Goal: Task Accomplishment & Management: Manage account settings

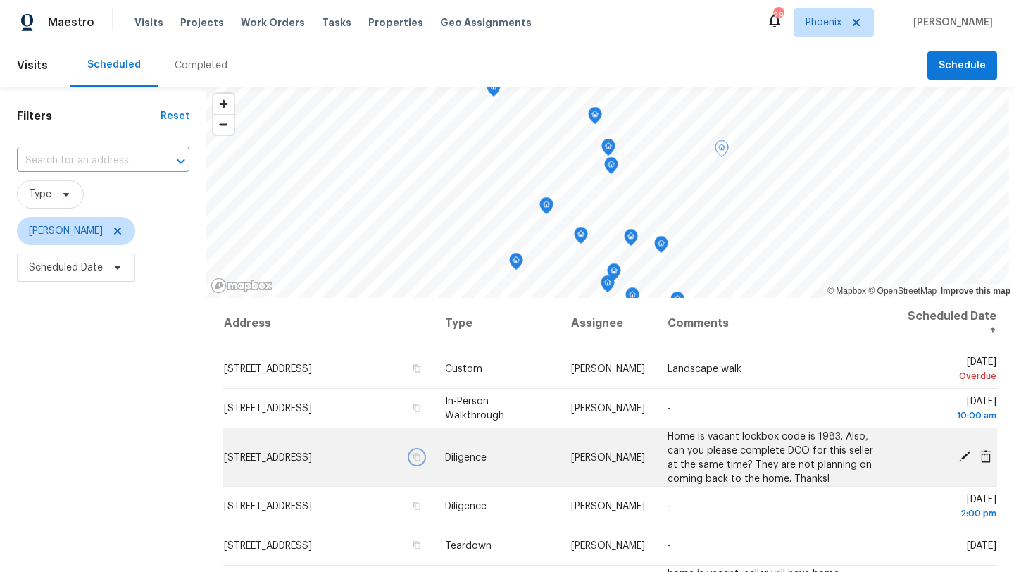
click at [421, 461] on icon "button" at bounding box center [417, 457] width 7 height 8
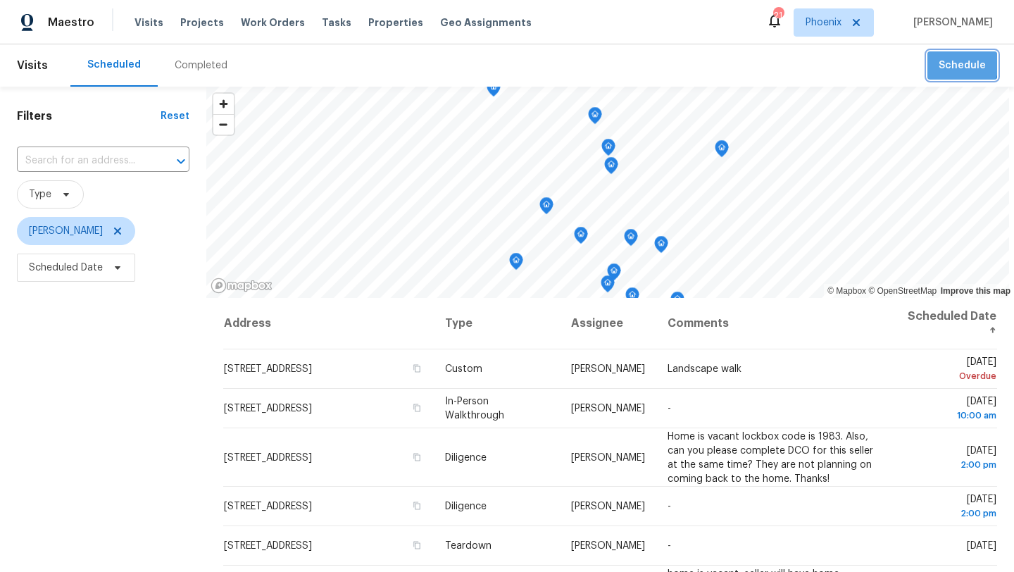
click at [960, 64] on span "Schedule" at bounding box center [962, 66] width 47 height 18
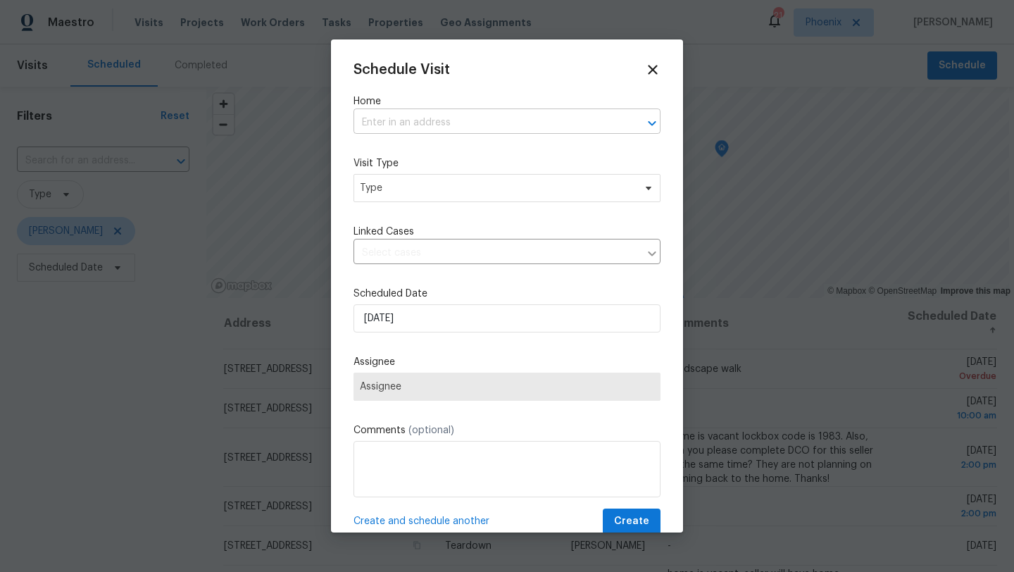
click at [426, 118] on input "text" at bounding box center [488, 123] width 268 height 22
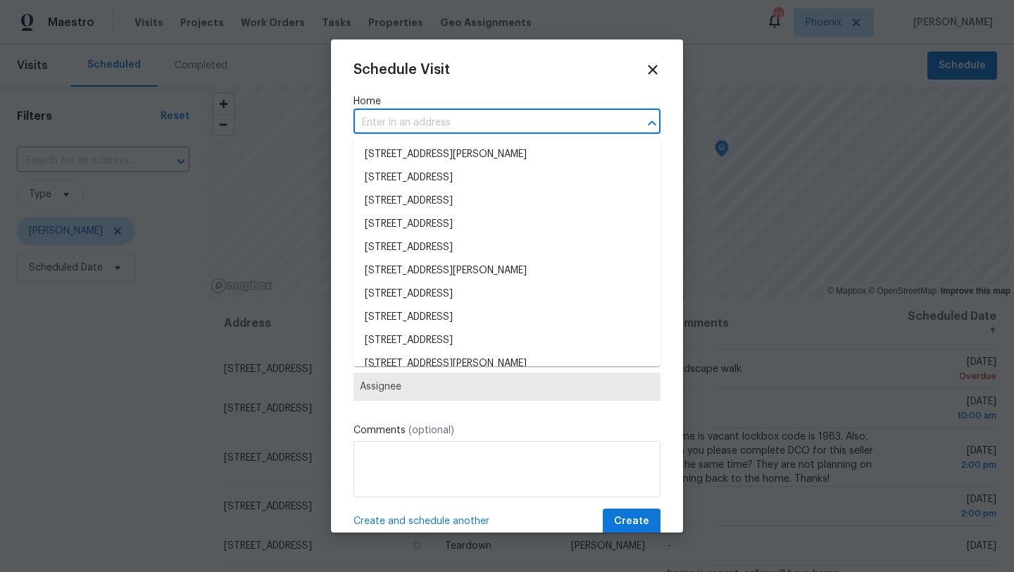
paste input "7616 E Mawson Rd"
type input "7616 E Mawson Rd"
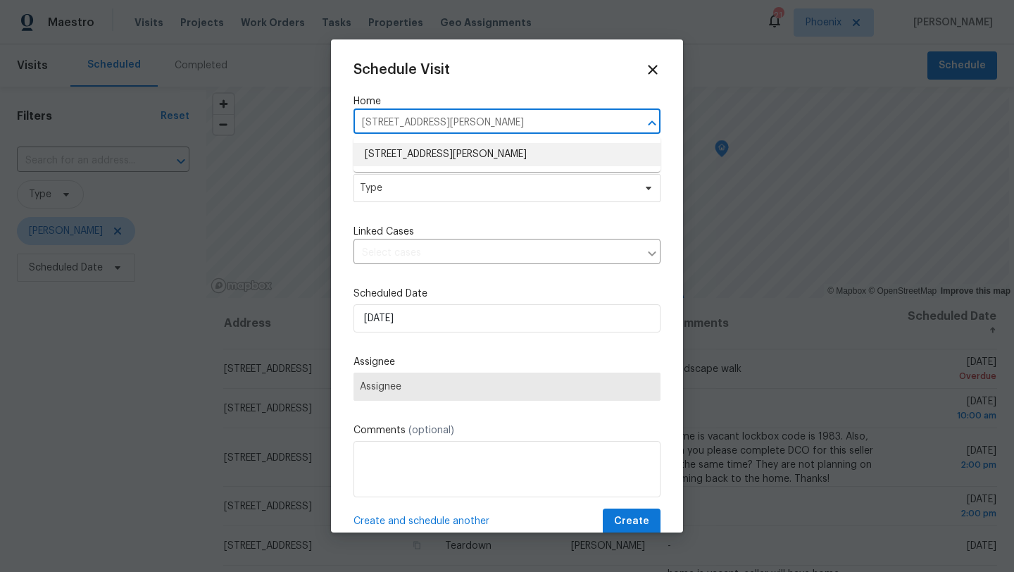
click at [425, 156] on li "7616 E Mawson Rd, Mesa, AZ 85207" at bounding box center [507, 154] width 307 height 23
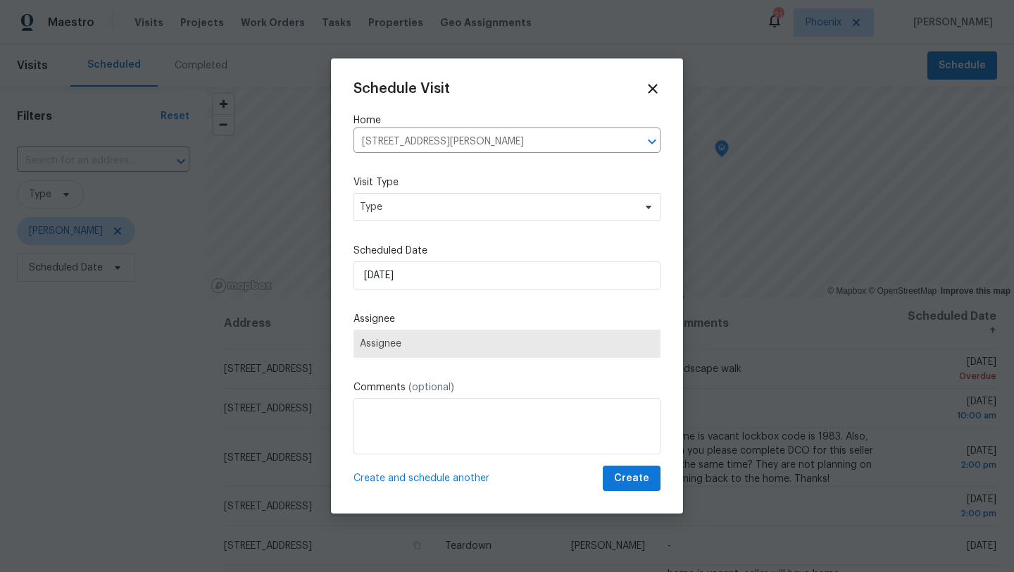
click at [418, 180] on label "Visit Type" at bounding box center [507, 182] width 307 height 14
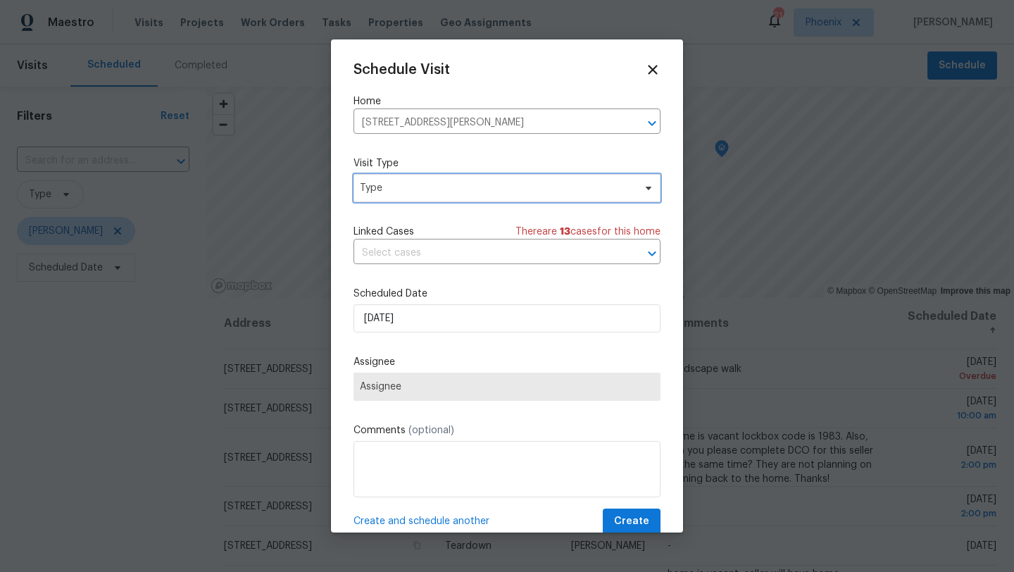
click at [411, 185] on span "Type" at bounding box center [497, 188] width 274 height 14
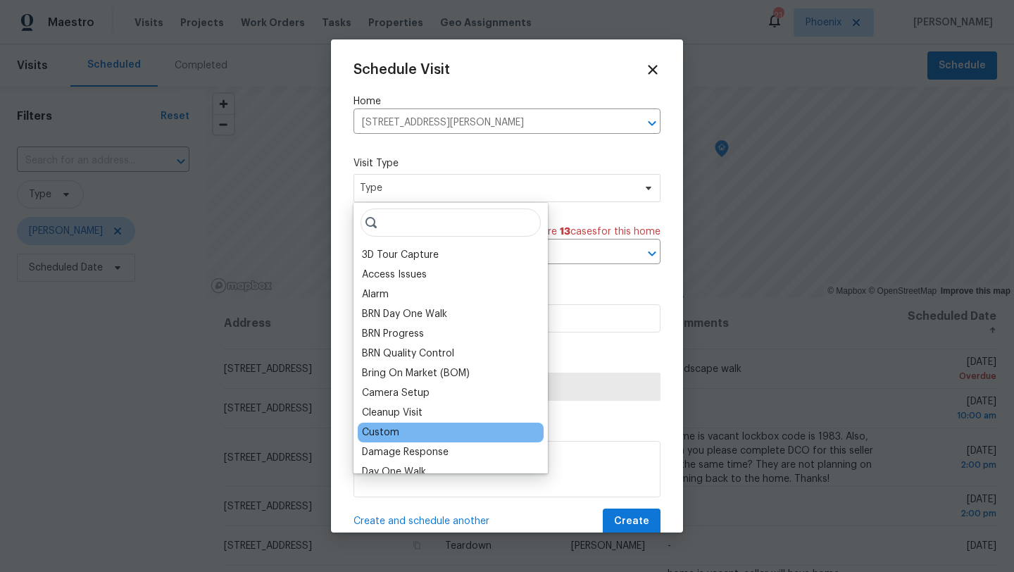
click at [385, 436] on div "Custom" at bounding box center [380, 433] width 37 height 14
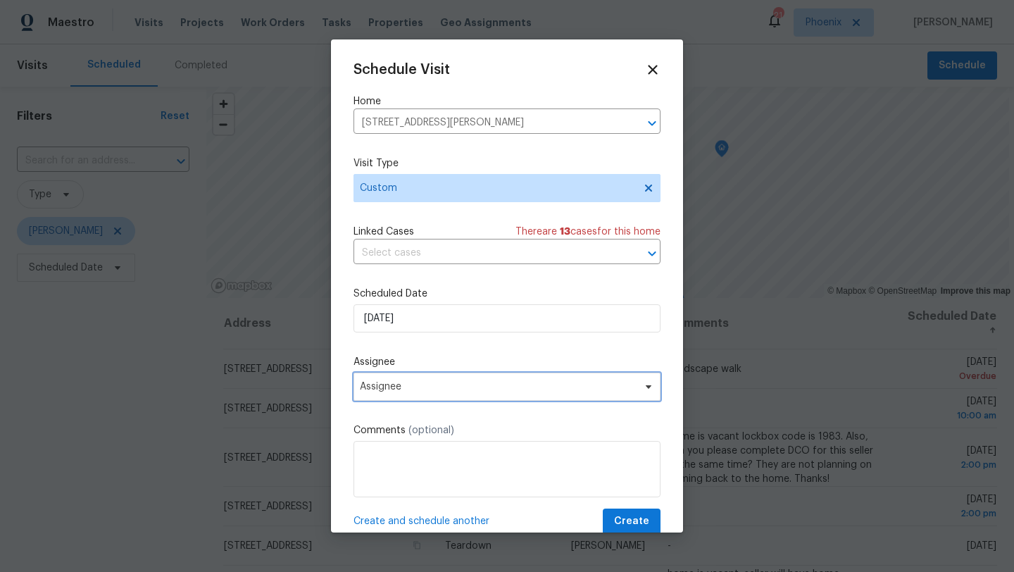
click at [394, 390] on span "Assignee" at bounding box center [498, 386] width 276 height 11
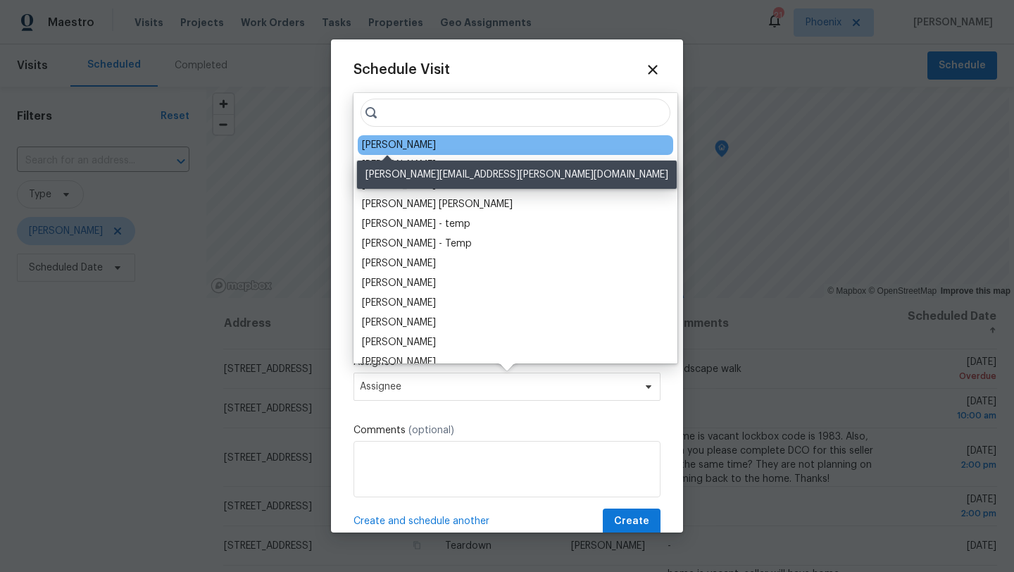
click at [388, 142] on div "[PERSON_NAME]" at bounding box center [399, 145] width 74 height 14
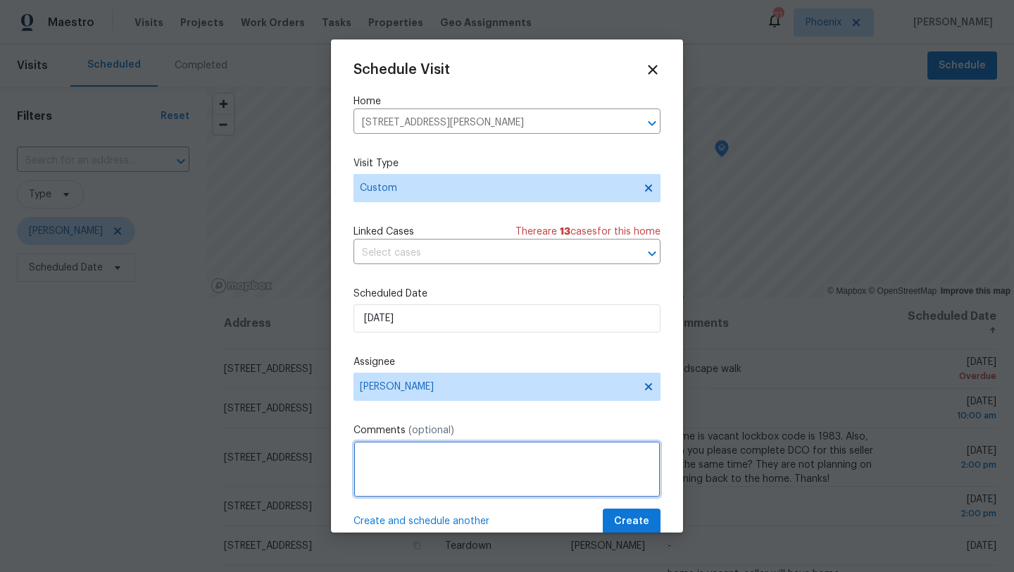
click at [411, 480] on textarea at bounding box center [507, 469] width 307 height 56
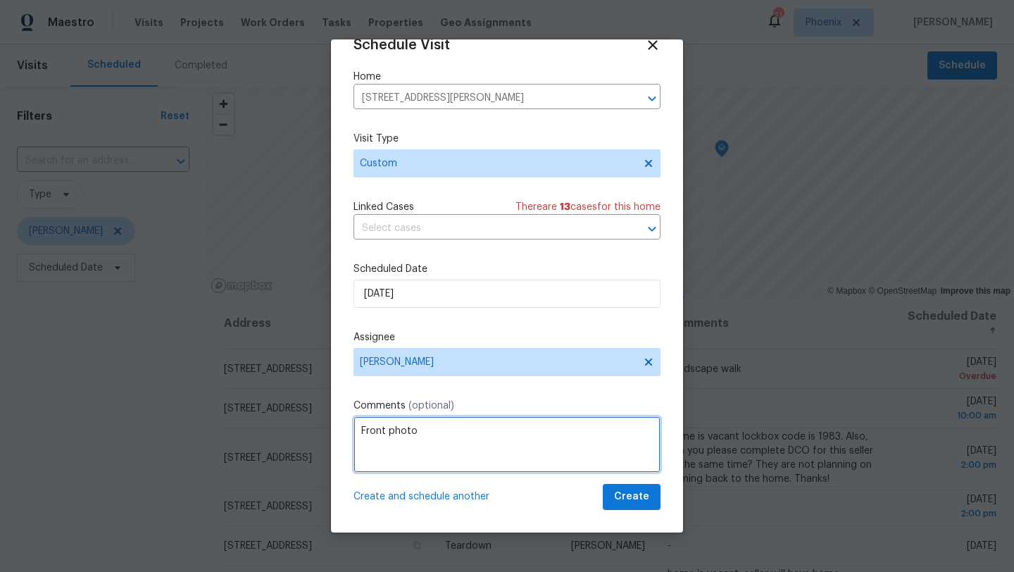
type textarea "Front photo"
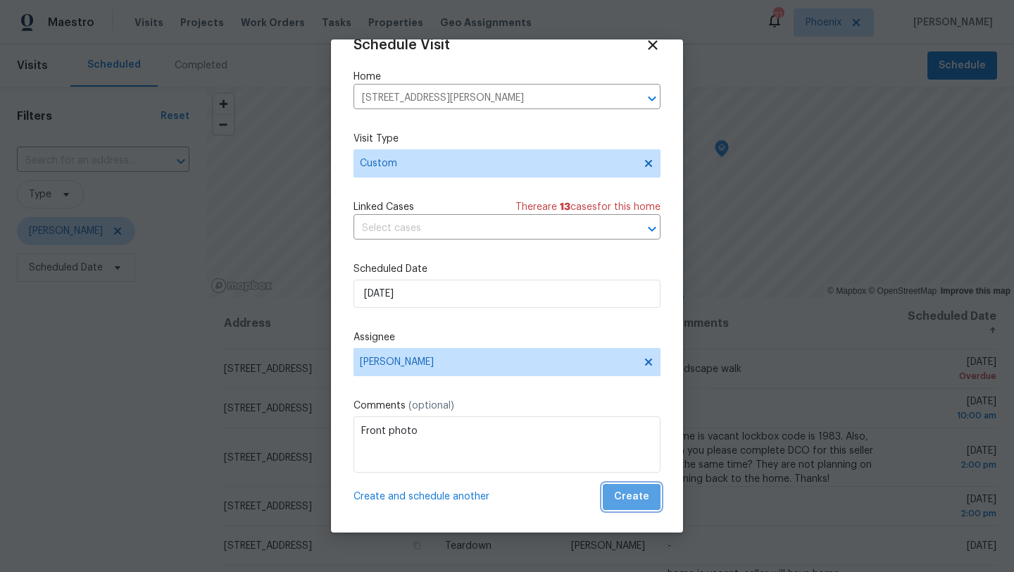
click at [642, 496] on span "Create" at bounding box center [631, 497] width 35 height 18
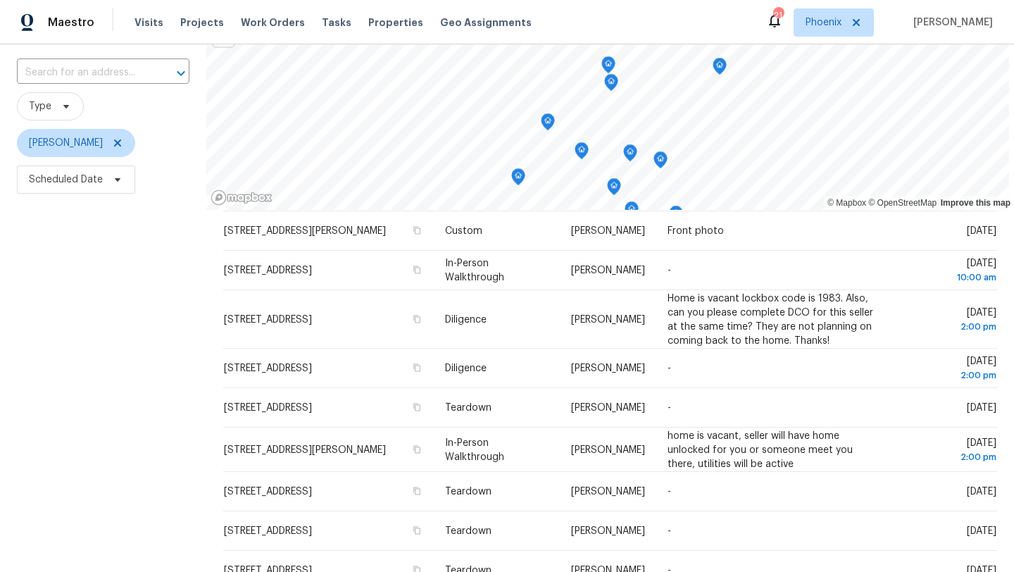
scroll to position [104, 0]
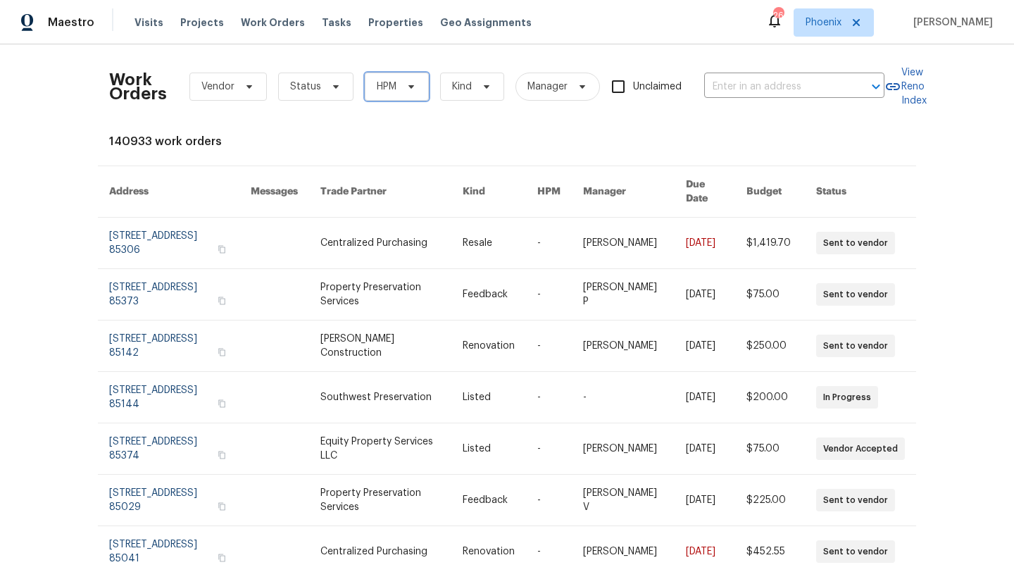
click at [401, 94] on span "HPM" at bounding box center [397, 87] width 64 height 28
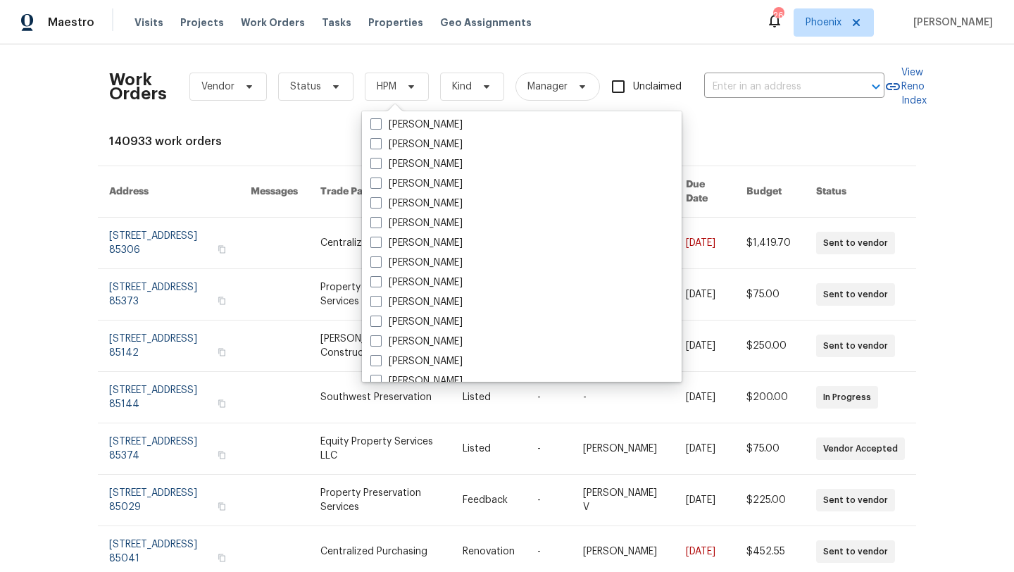
scroll to position [845, 0]
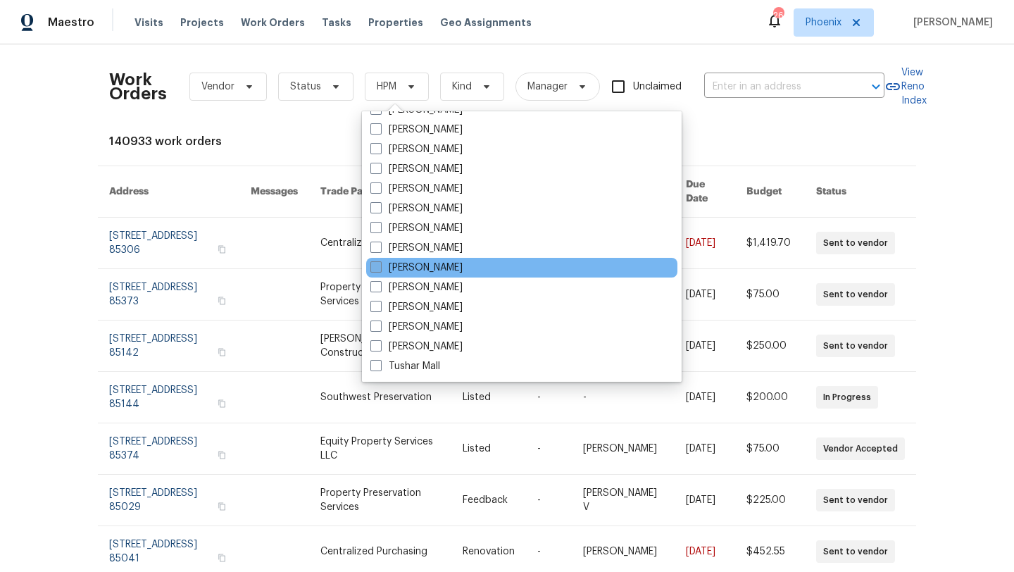
click at [379, 268] on span at bounding box center [376, 266] width 11 height 11
click at [379, 268] on input "[PERSON_NAME]" at bounding box center [375, 265] width 9 height 9
checkbox input "true"
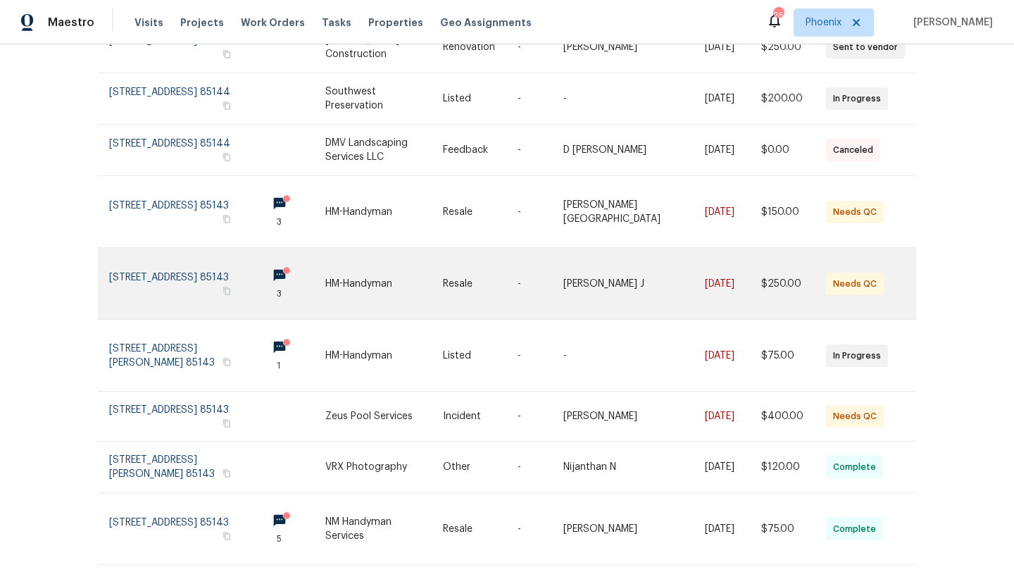
scroll to position [197, 0]
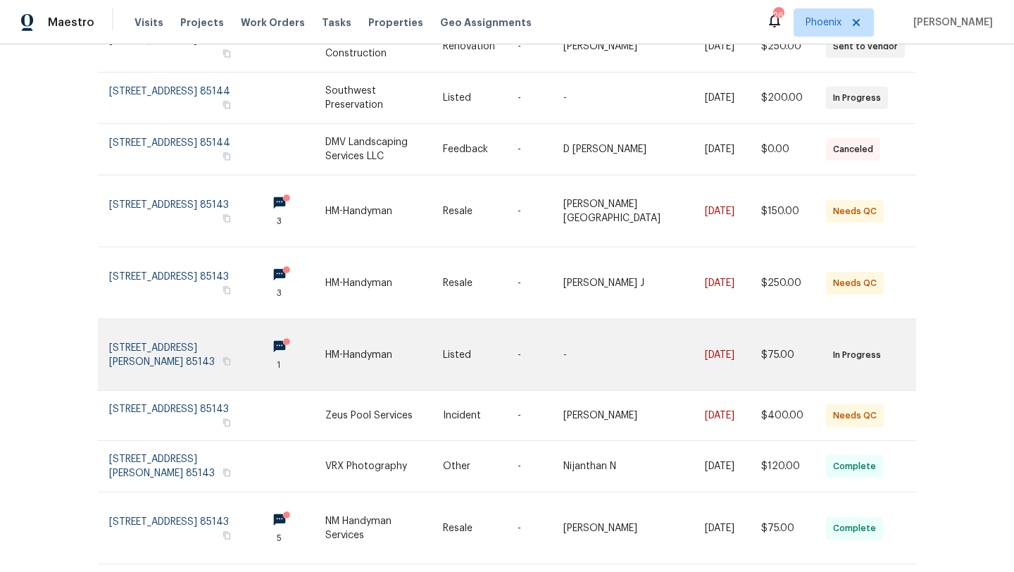
click at [150, 335] on link at bounding box center [182, 354] width 147 height 71
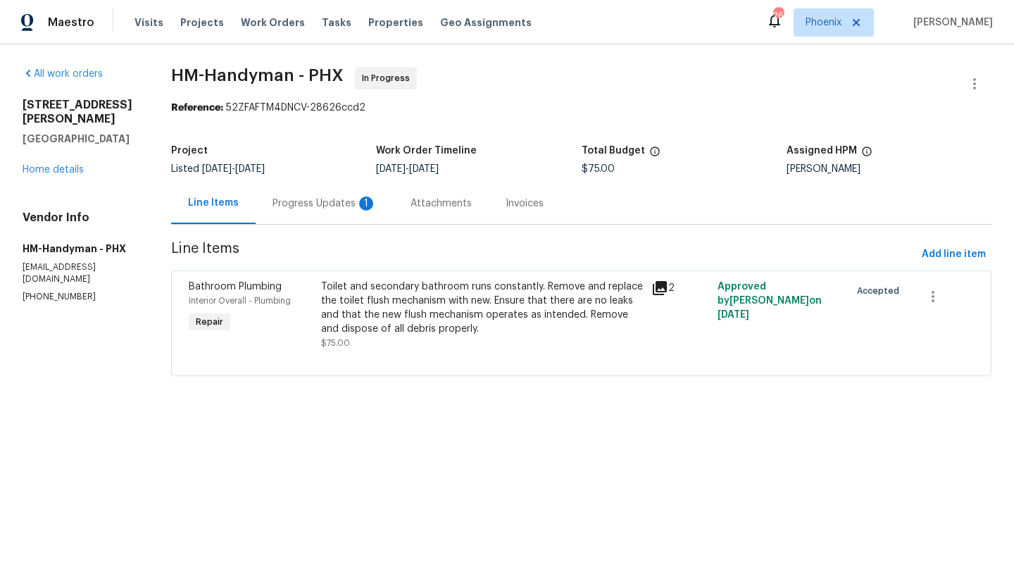
click at [326, 199] on div "Progress Updates 1" at bounding box center [325, 204] width 104 height 14
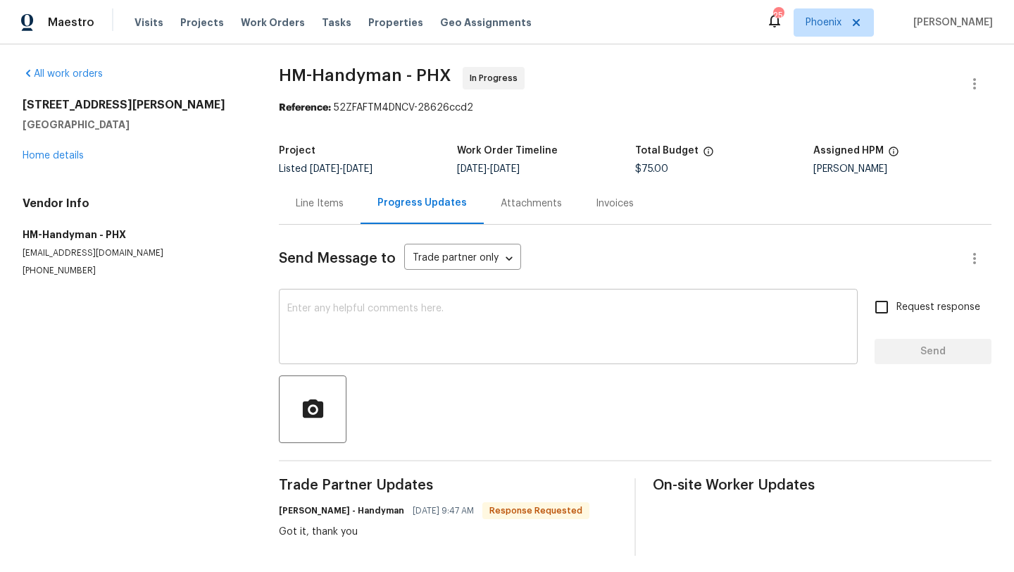
scroll to position [6, 0]
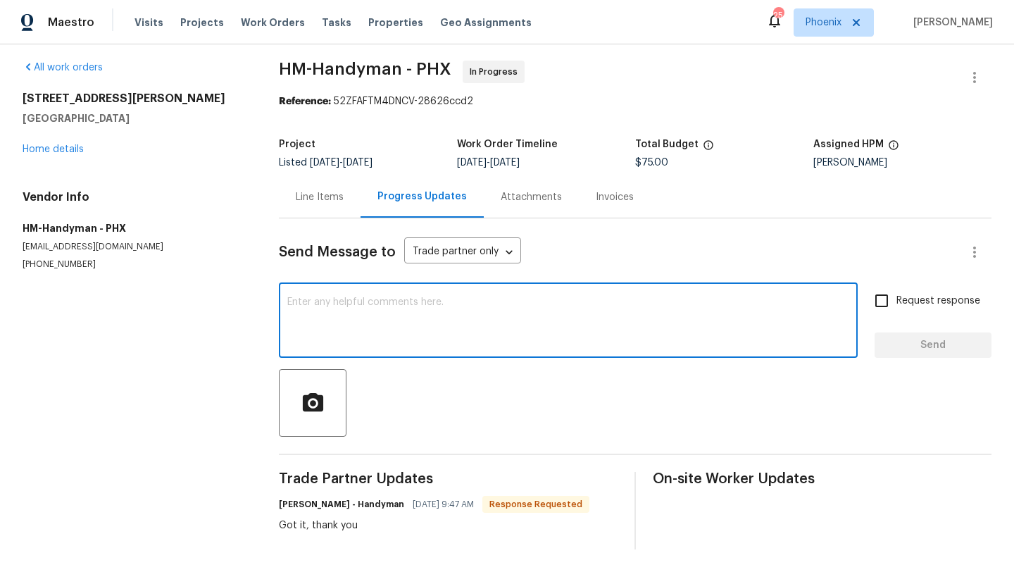
click at [325, 314] on textarea at bounding box center [568, 321] width 562 height 49
type textarea "Thanks"
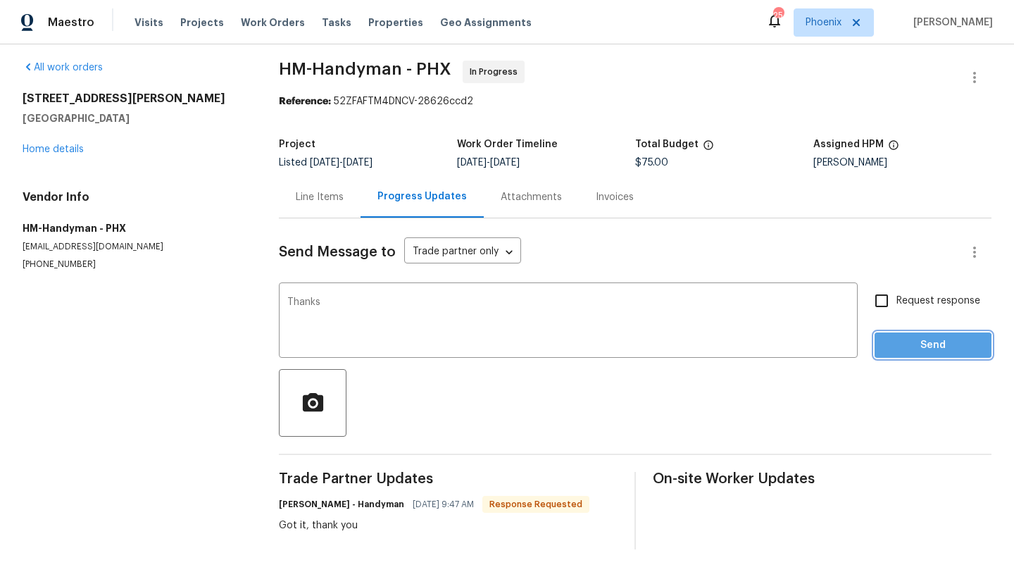
click at [919, 347] on span "Send" at bounding box center [933, 346] width 94 height 18
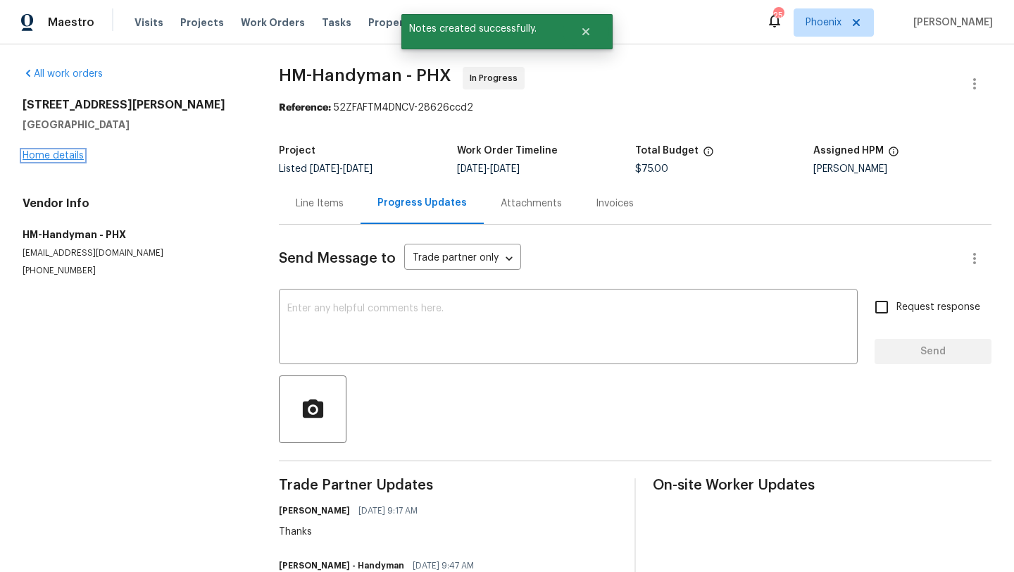
click at [70, 153] on link "Home details" at bounding box center [53, 156] width 61 height 10
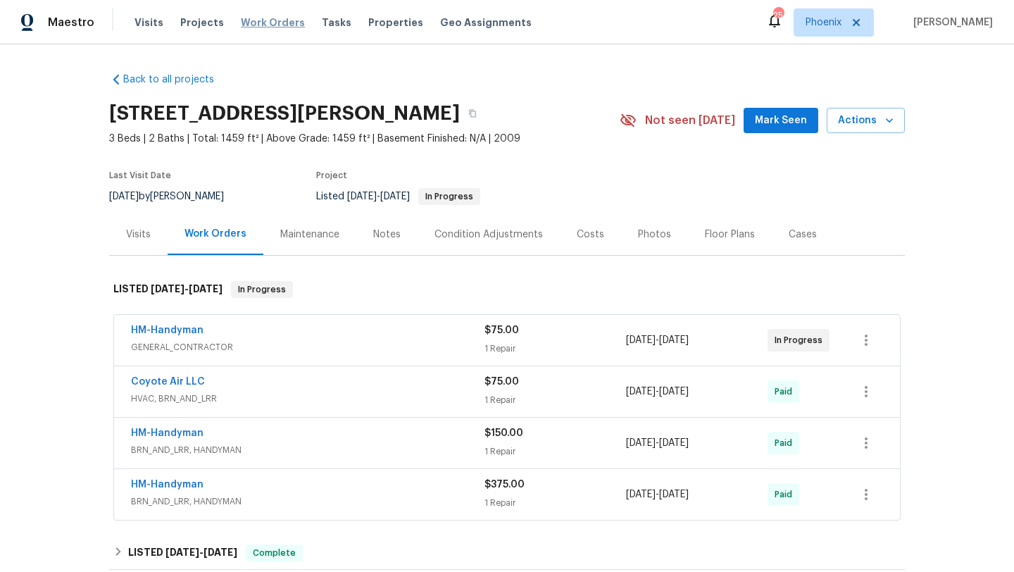
click at [254, 25] on span "Work Orders" at bounding box center [273, 22] width 64 height 14
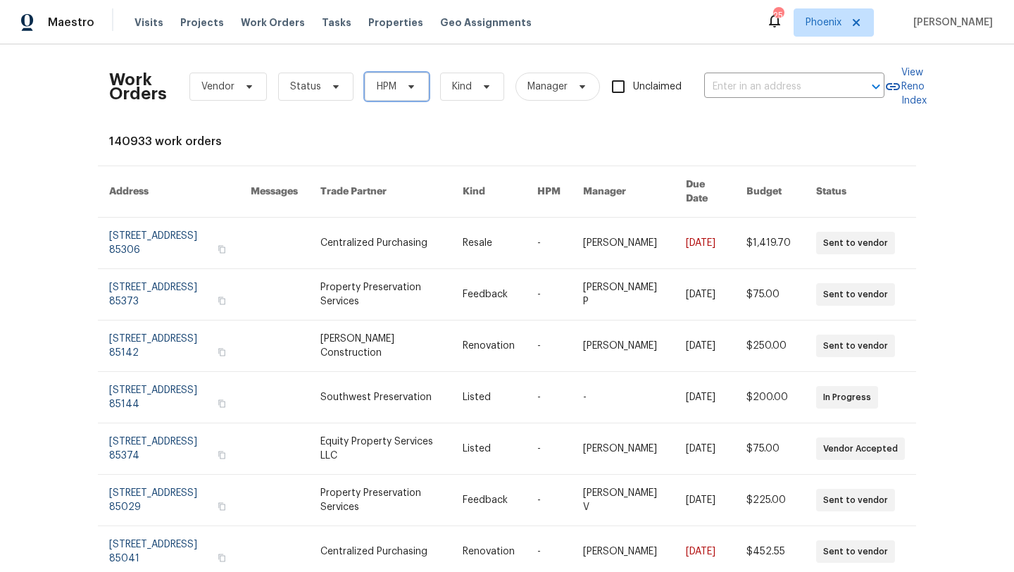
click at [396, 98] on span "HPM" at bounding box center [397, 87] width 64 height 28
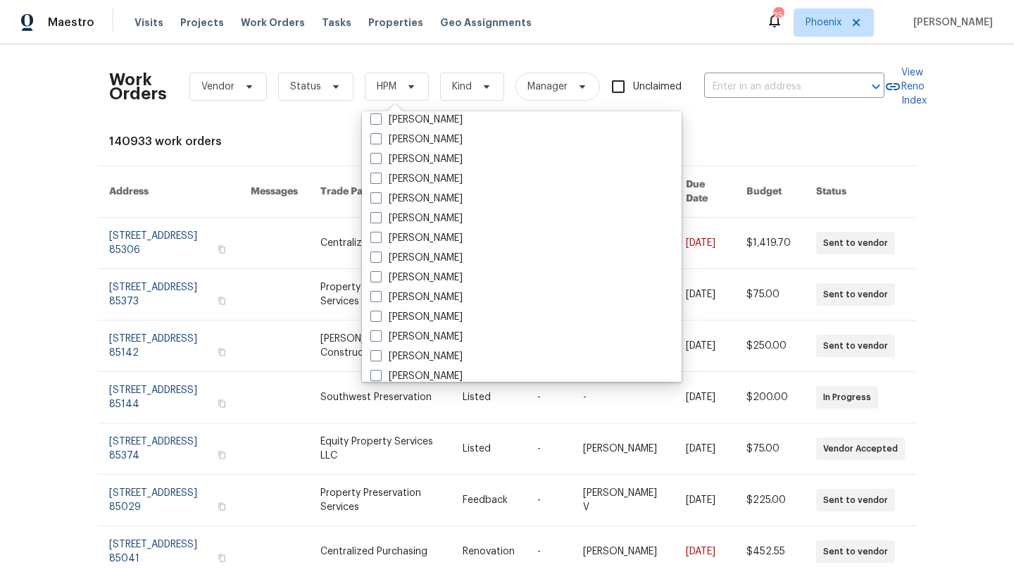
scroll to position [845, 0]
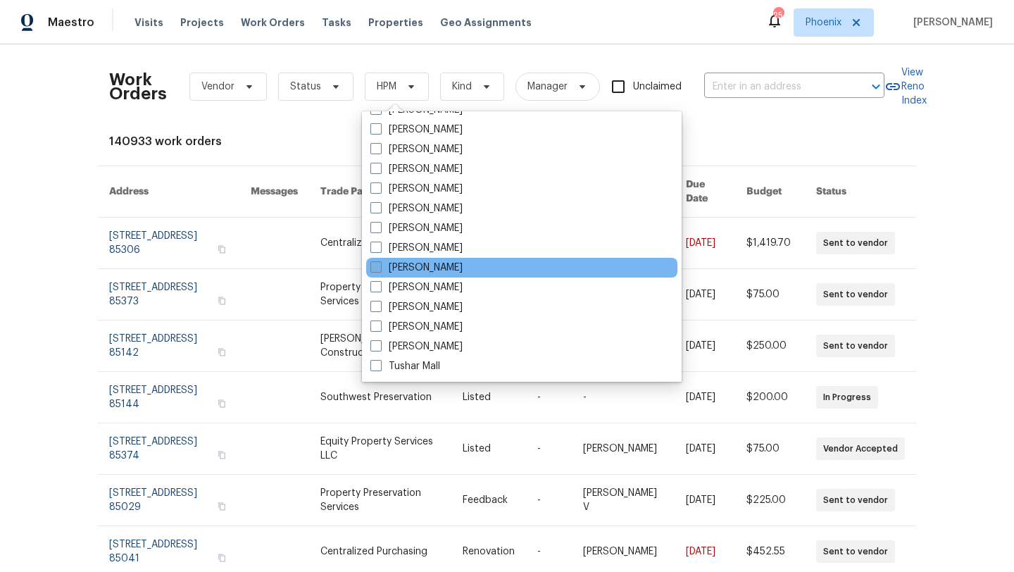
click at [372, 265] on span at bounding box center [376, 266] width 11 height 11
click at [372, 265] on input "[PERSON_NAME]" at bounding box center [375, 265] width 9 height 9
checkbox input "true"
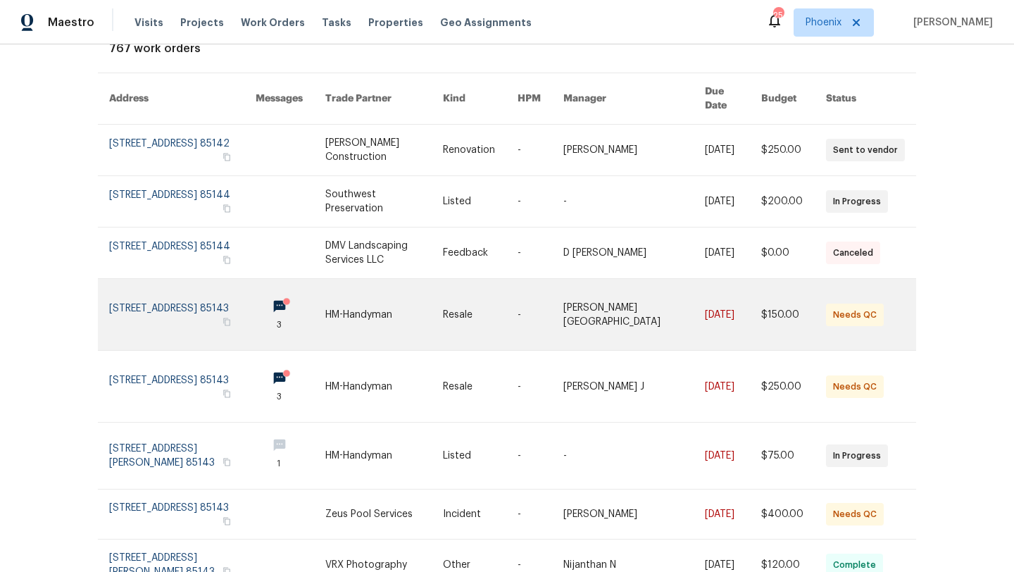
scroll to position [94, 0]
click at [170, 294] on link at bounding box center [182, 313] width 147 height 71
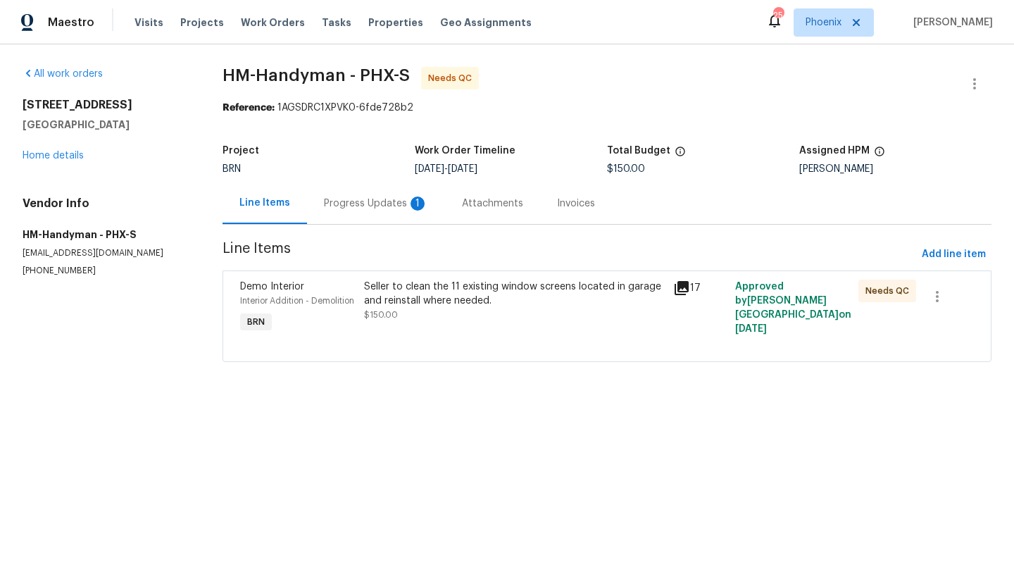
click at [369, 206] on div "Progress Updates 1" at bounding box center [376, 204] width 104 height 14
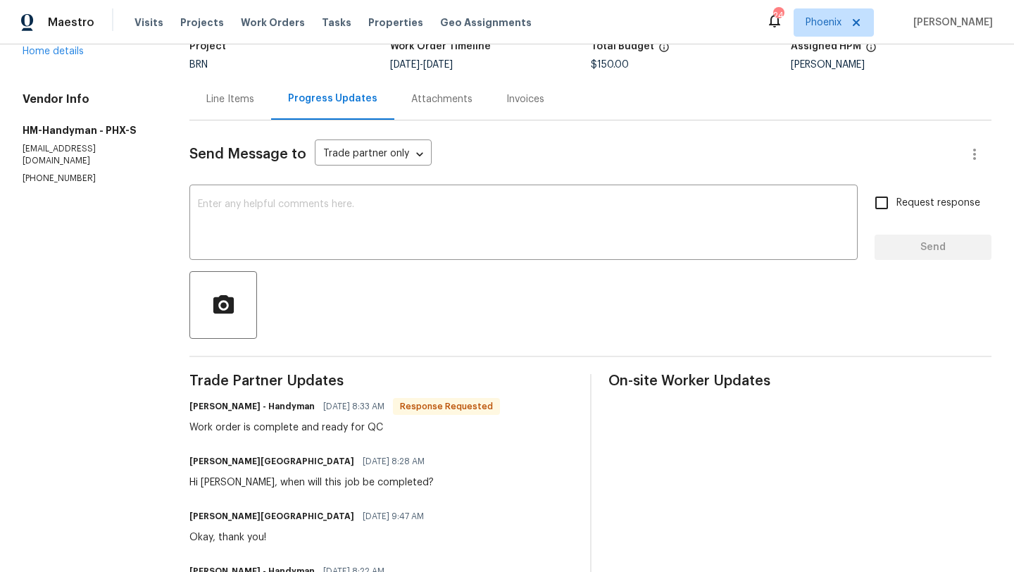
scroll to position [93, 0]
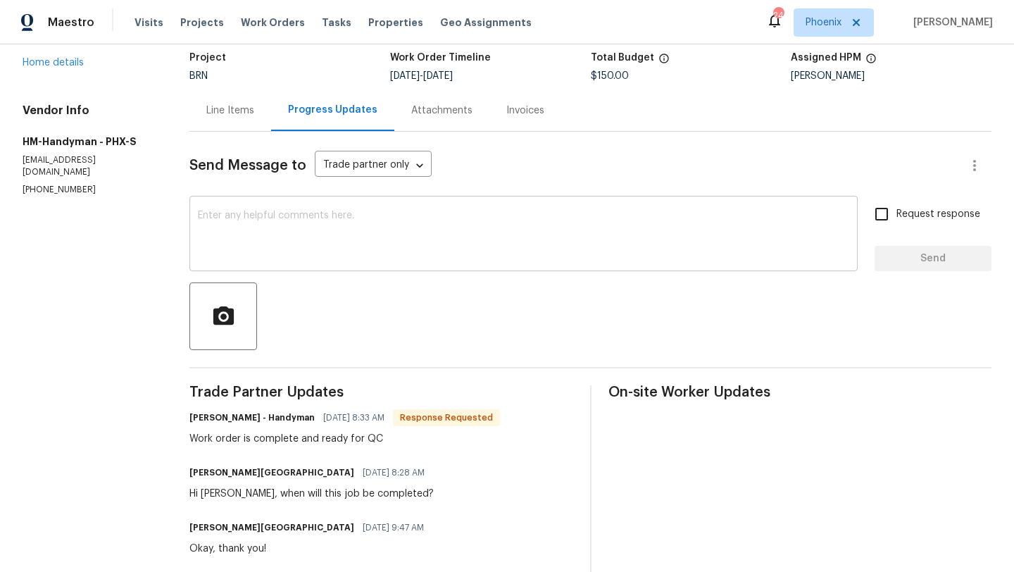
click at [253, 216] on textarea at bounding box center [524, 235] width 652 height 49
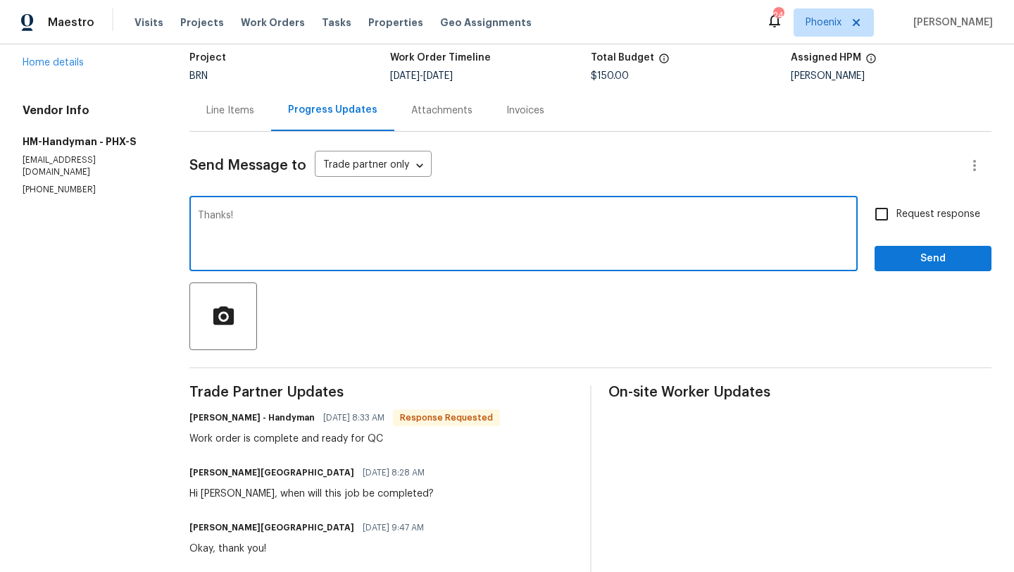
type textarea "Thanks!"
click at [964, 258] on span "Send" at bounding box center [933, 259] width 94 height 18
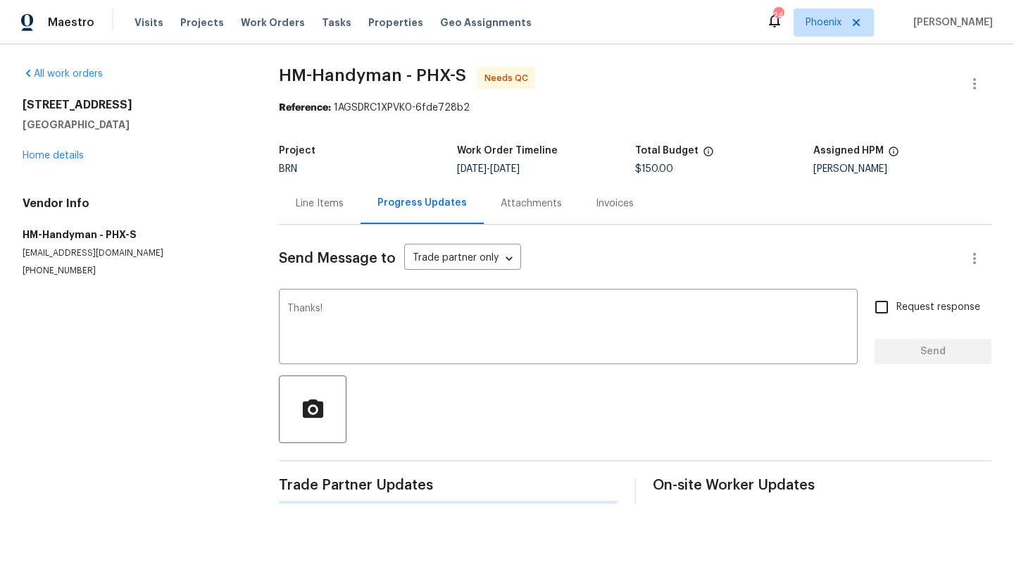
scroll to position [0, 0]
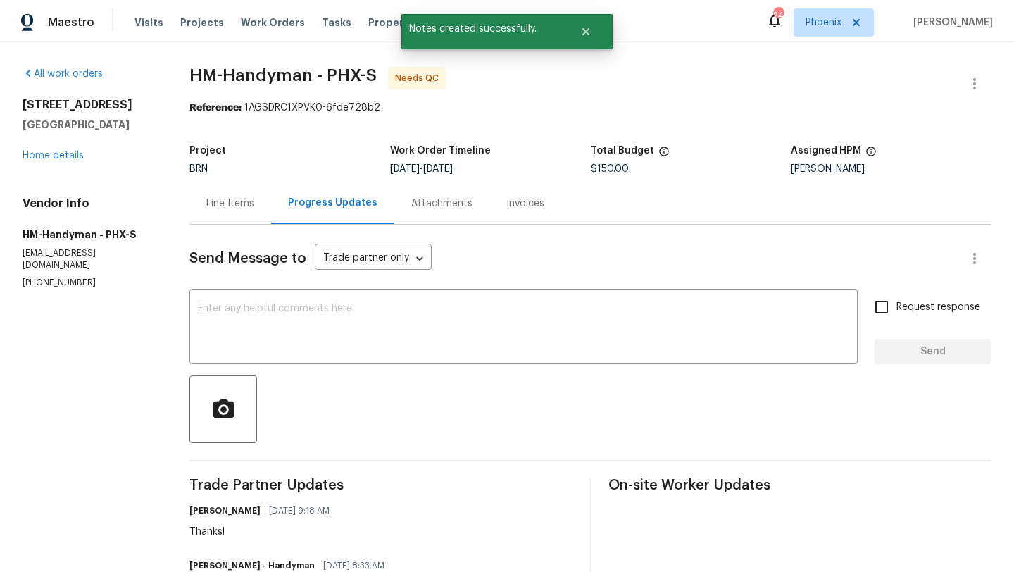
click at [246, 199] on div "Line Items" at bounding box center [230, 204] width 48 height 14
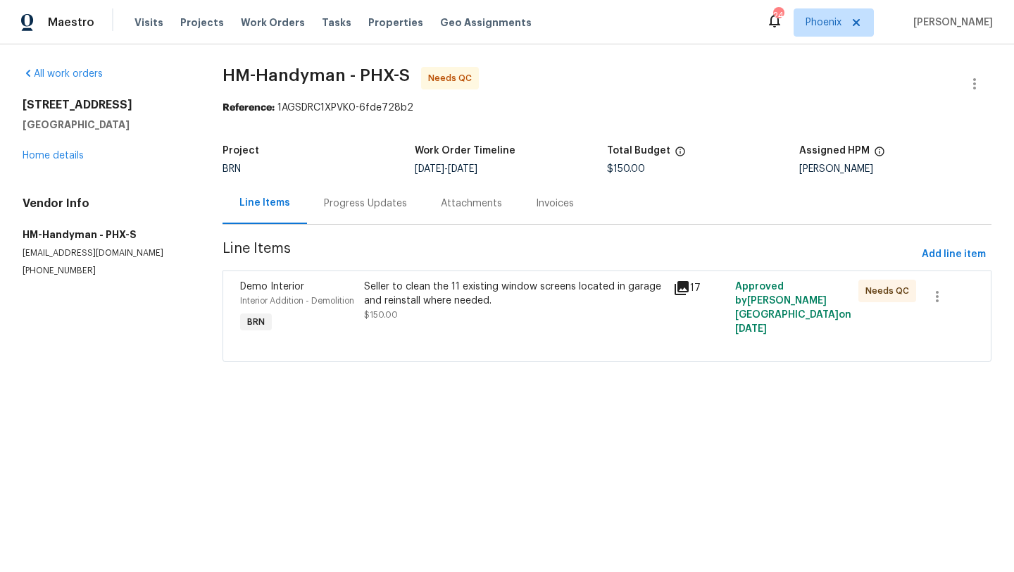
click at [452, 297] on div "Seller to clean the 11 existing window screens located in garage and reinstall …" at bounding box center [514, 294] width 301 height 28
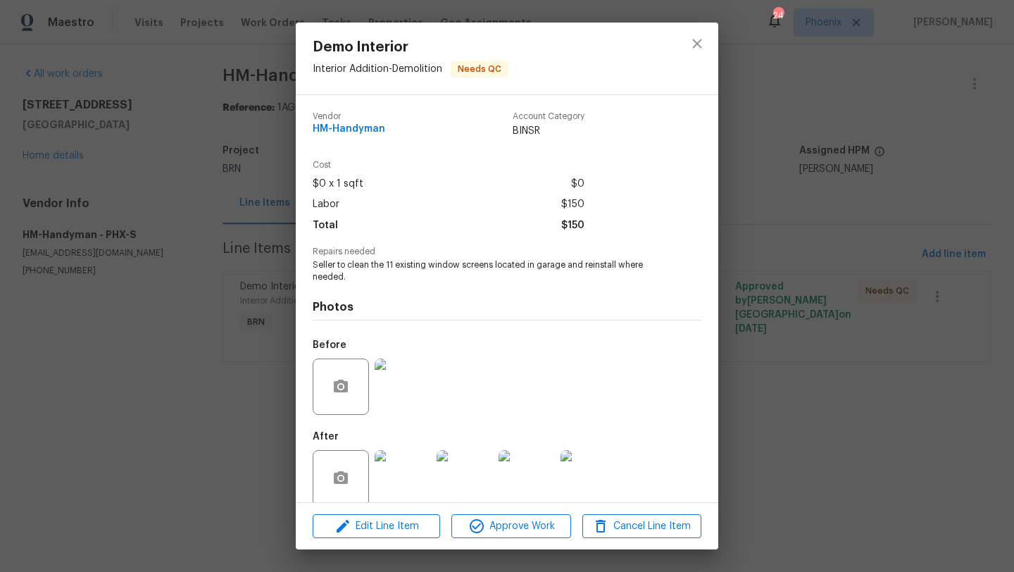
scroll to position [18, 0]
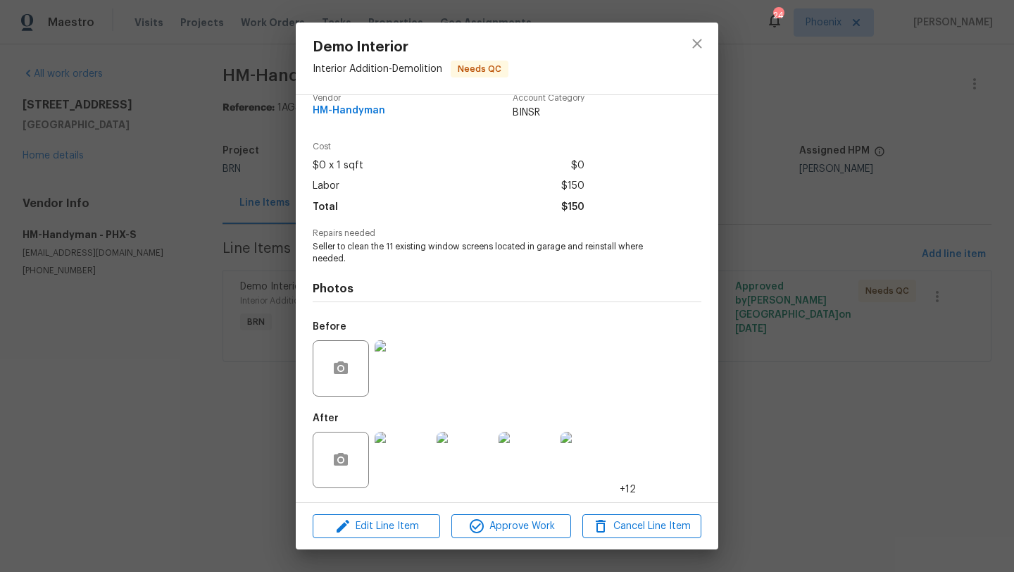
click at [407, 468] on img at bounding box center [403, 460] width 56 height 56
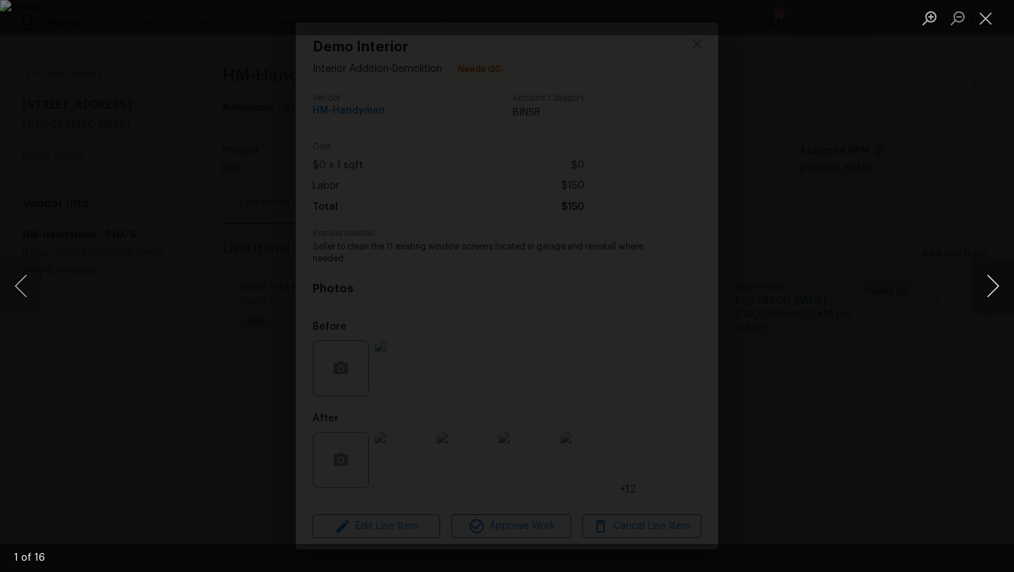
click at [995, 289] on button "Next image" at bounding box center [993, 286] width 42 height 56
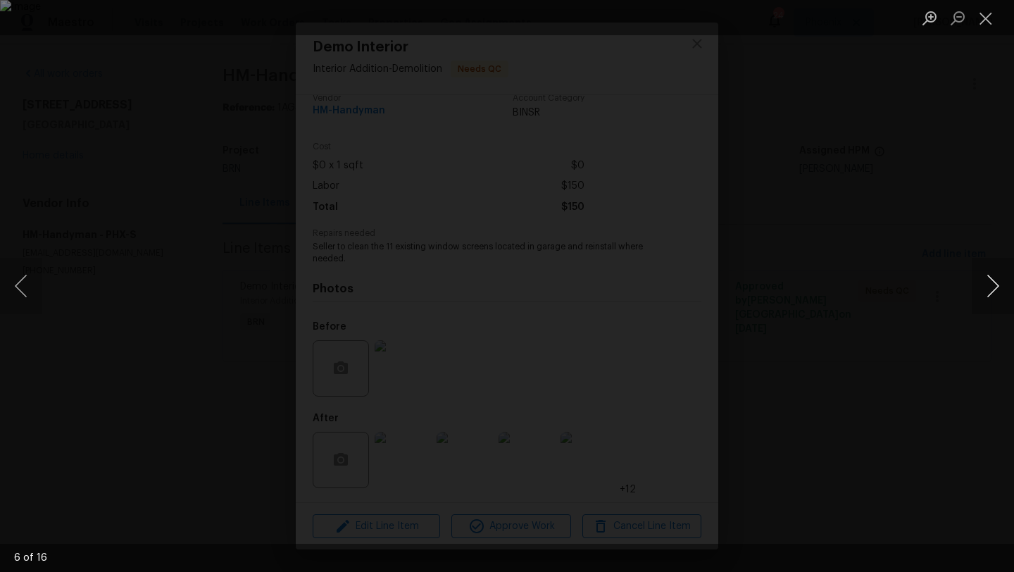
click at [995, 289] on button "Next image" at bounding box center [993, 286] width 42 height 56
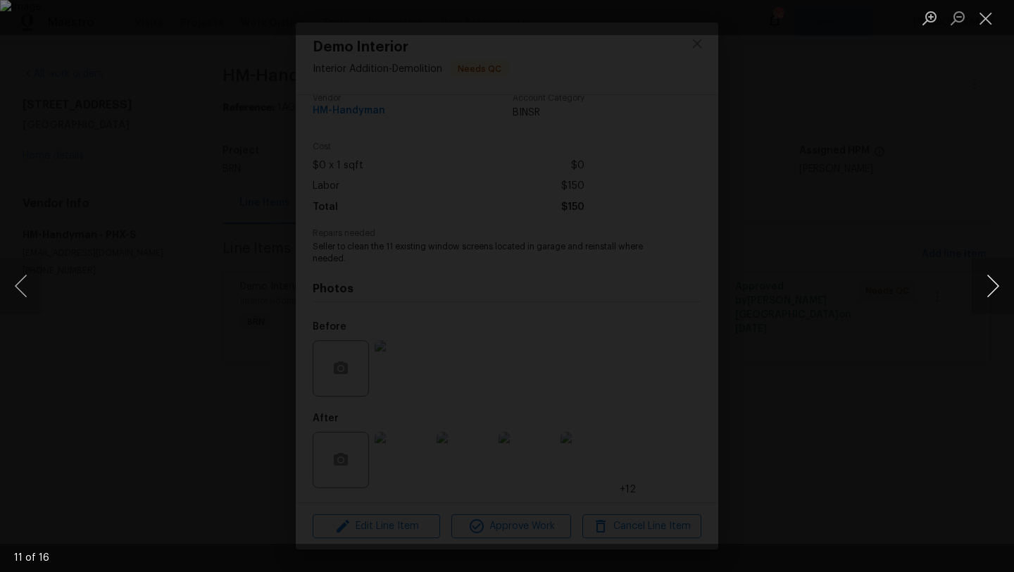
click at [995, 289] on button "Next image" at bounding box center [993, 286] width 42 height 56
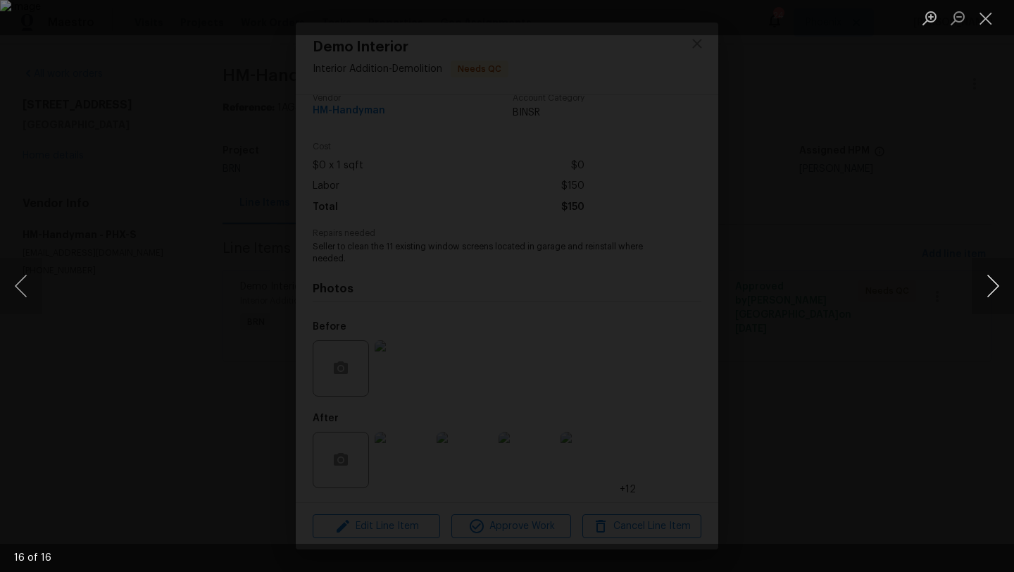
click at [995, 289] on button "Next image" at bounding box center [993, 286] width 42 height 56
click at [992, 20] on button "Close lightbox" at bounding box center [986, 18] width 28 height 25
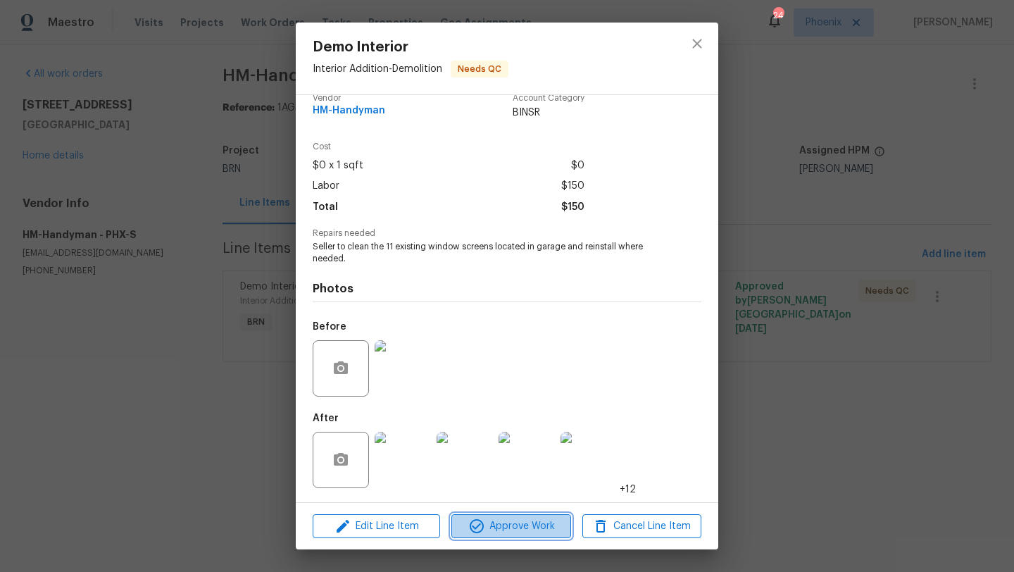
click at [524, 531] on span "Approve Work" at bounding box center [511, 527] width 111 height 18
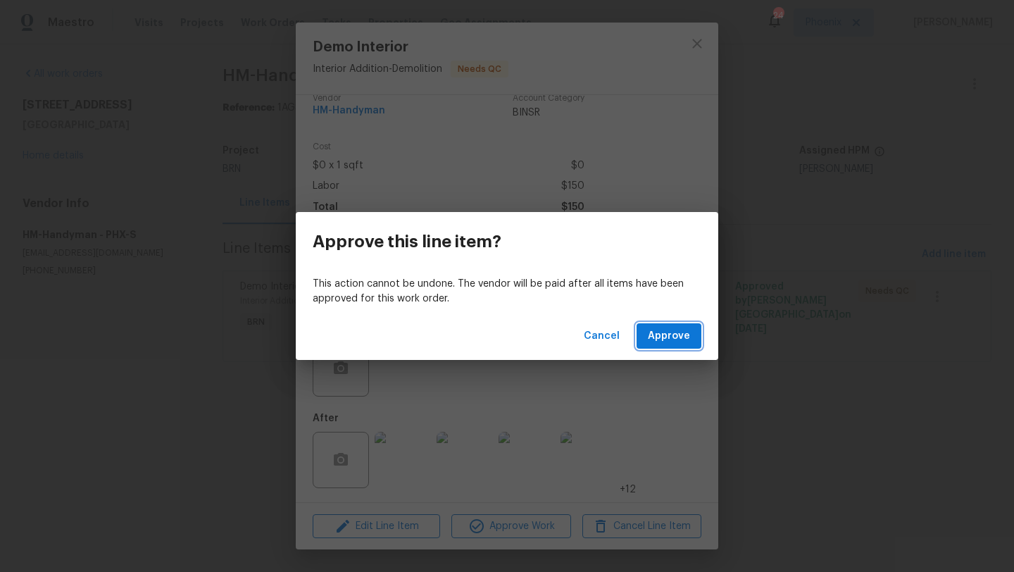
click at [670, 340] on span "Approve" at bounding box center [669, 337] width 42 height 18
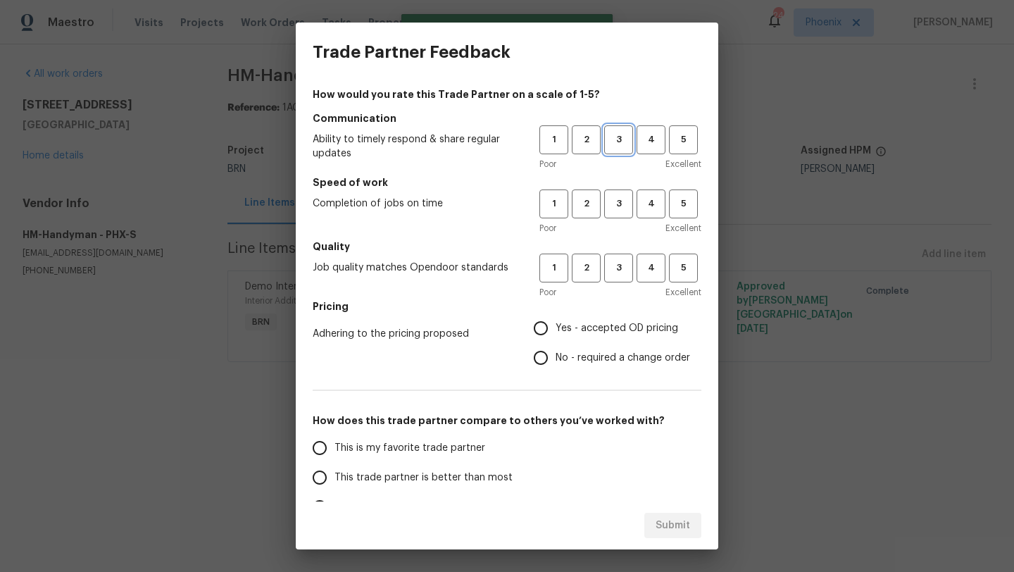
click at [616, 150] on button "3" at bounding box center [618, 139] width 29 height 29
click at [616, 216] on button "3" at bounding box center [618, 204] width 29 height 29
click at [617, 276] on button "3" at bounding box center [618, 268] width 29 height 29
click at [544, 330] on input "Yes - accepted OD pricing" at bounding box center [541, 329] width 30 height 30
radio input "true"
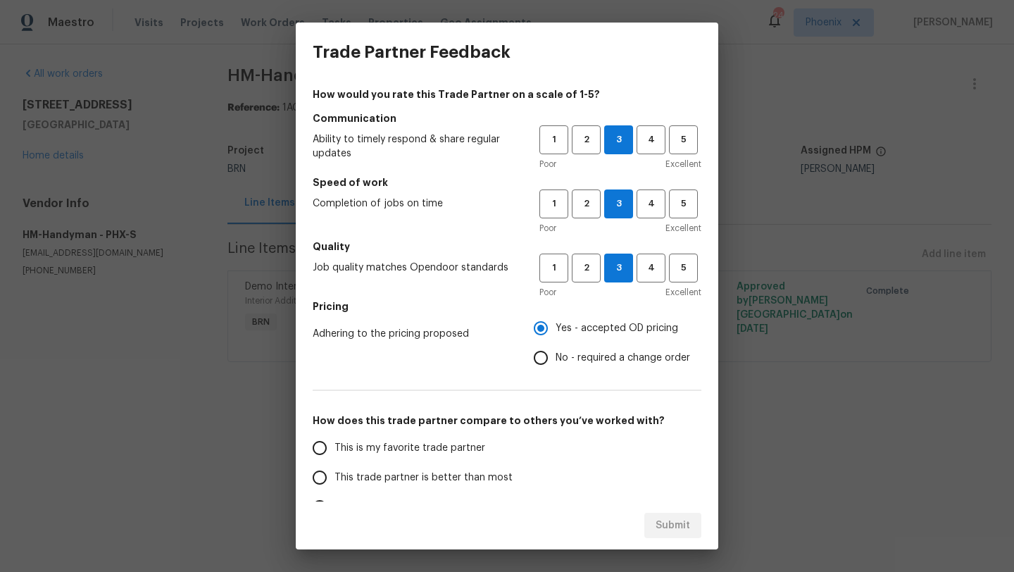
click at [321, 469] on input "This trade partner is better than most" at bounding box center [320, 478] width 30 height 30
click at [668, 522] on span "Submit" at bounding box center [673, 526] width 35 height 18
radio input "true"
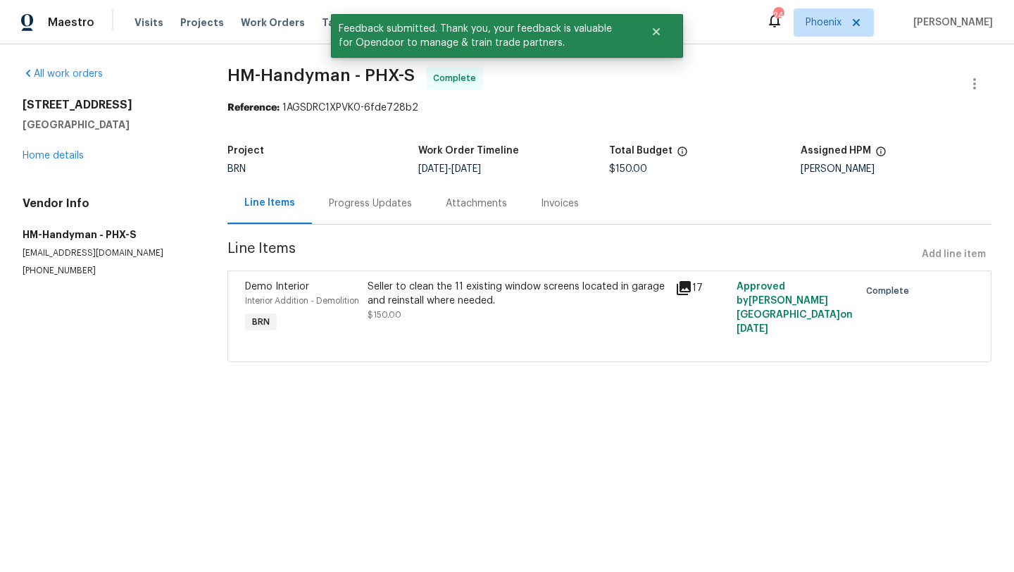
click at [268, 14] on div "Visits Projects Work Orders Tasks Properties Geo Assignments" at bounding box center [342, 22] width 414 height 28
click at [268, 23] on span "Work Orders" at bounding box center [273, 22] width 64 height 14
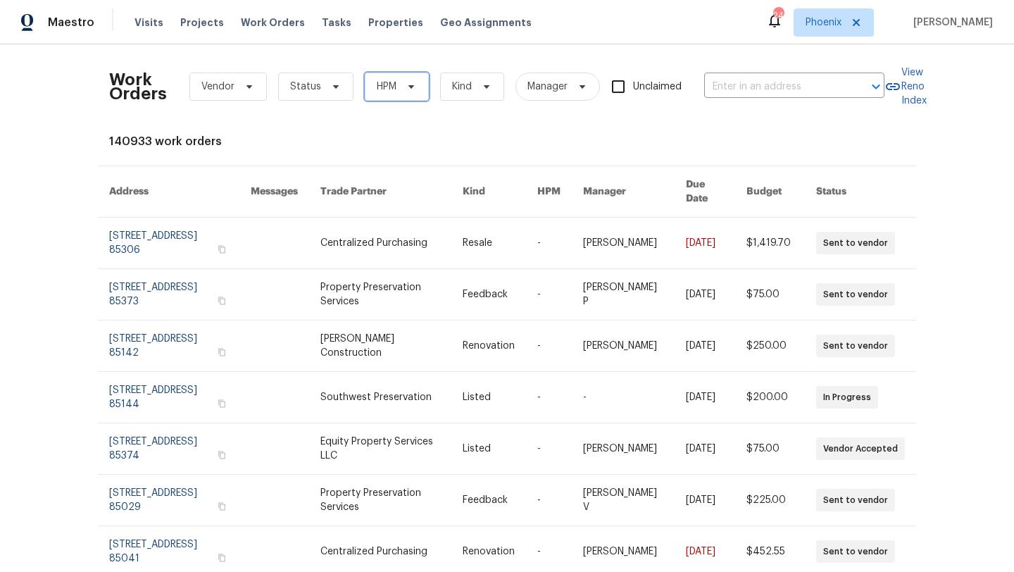
click at [377, 85] on span "HPM" at bounding box center [387, 87] width 20 height 14
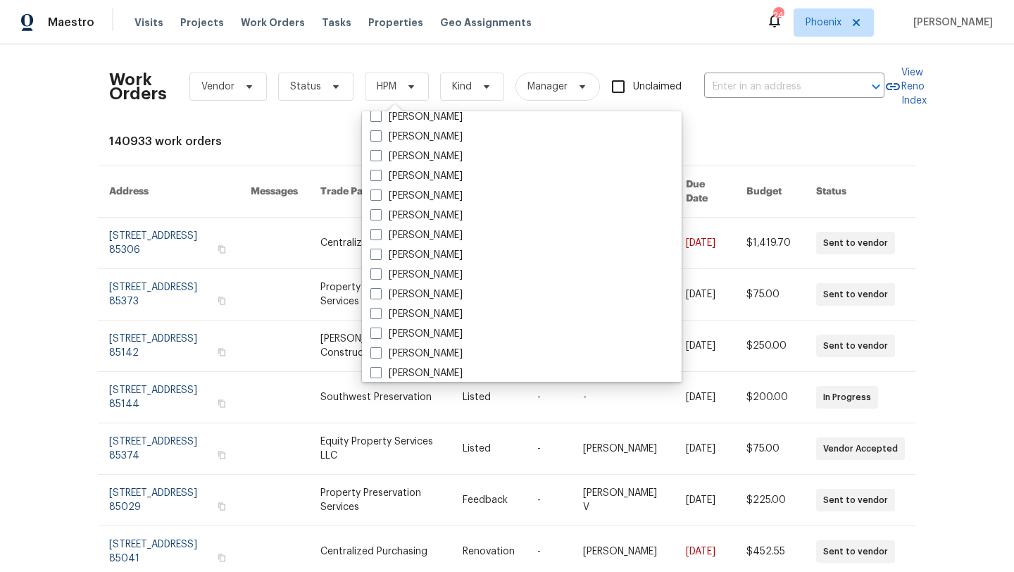
scroll to position [845, 0]
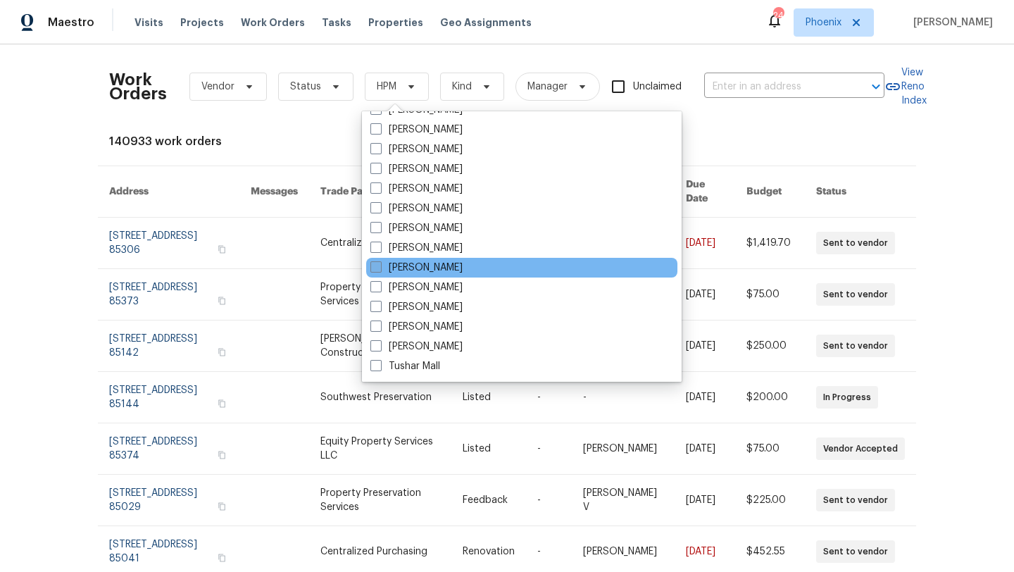
click at [380, 268] on span at bounding box center [376, 266] width 11 height 11
click at [380, 268] on input "[PERSON_NAME]" at bounding box center [375, 265] width 9 height 9
checkbox input "true"
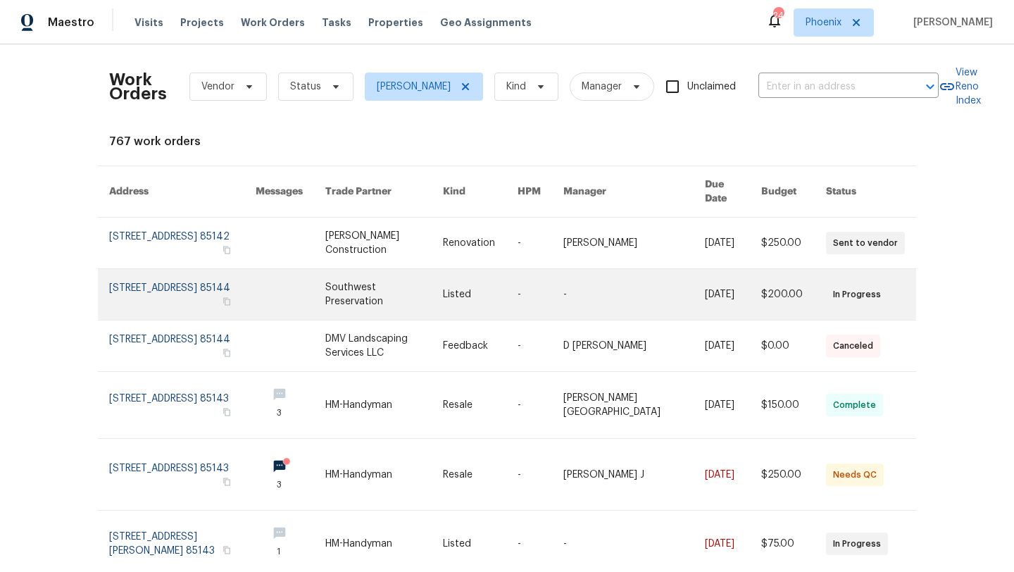
scroll to position [173, 0]
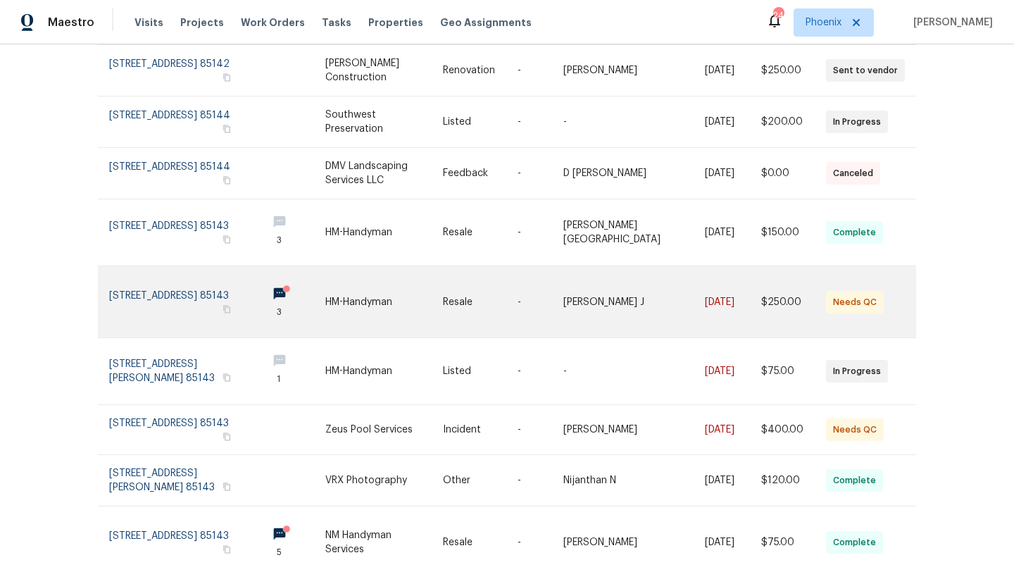
click at [205, 278] on link at bounding box center [182, 301] width 147 height 71
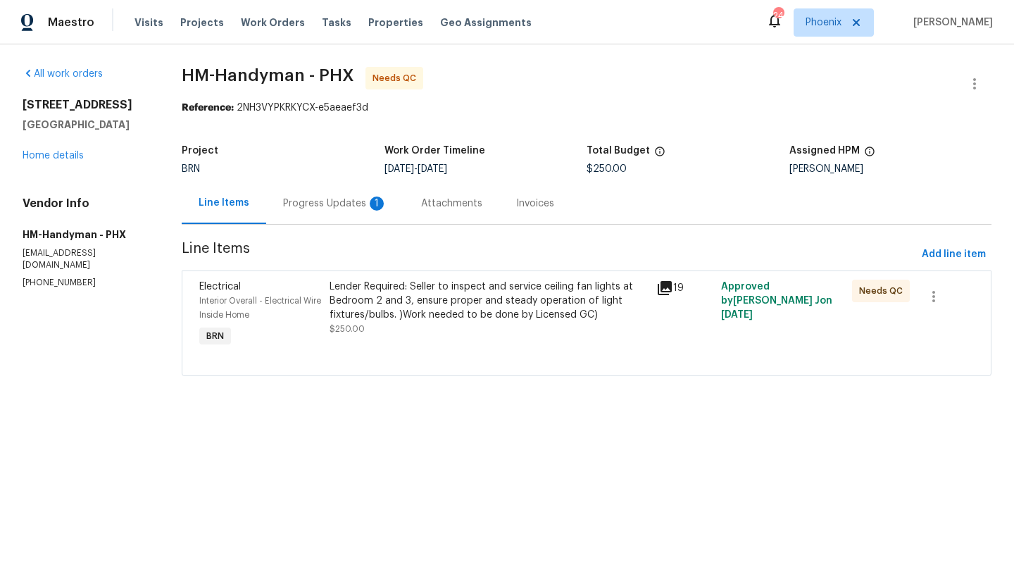
click at [344, 206] on div "Progress Updates 1" at bounding box center [335, 204] width 104 height 14
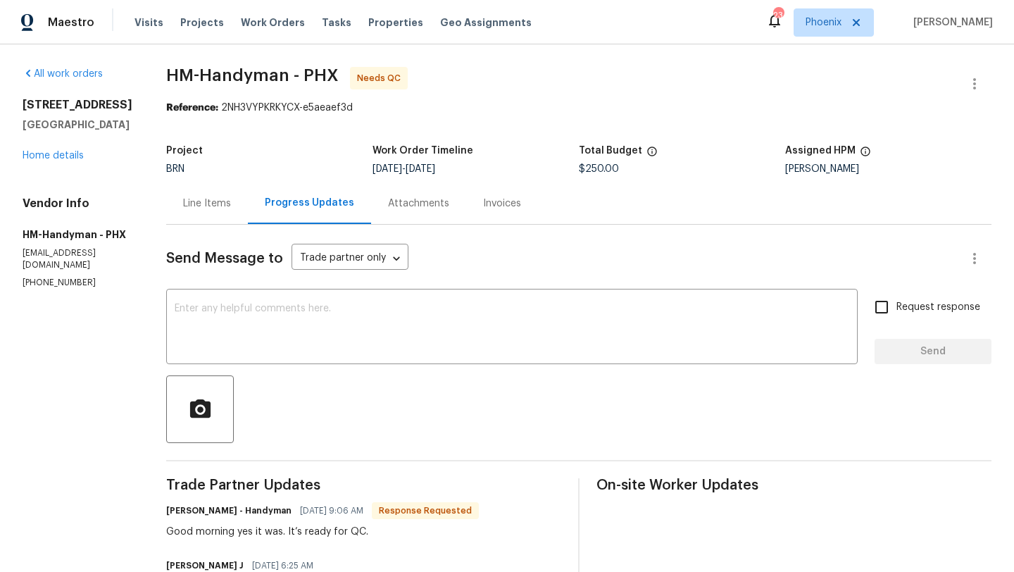
click at [225, 204] on div "Line Items" at bounding box center [207, 204] width 48 height 14
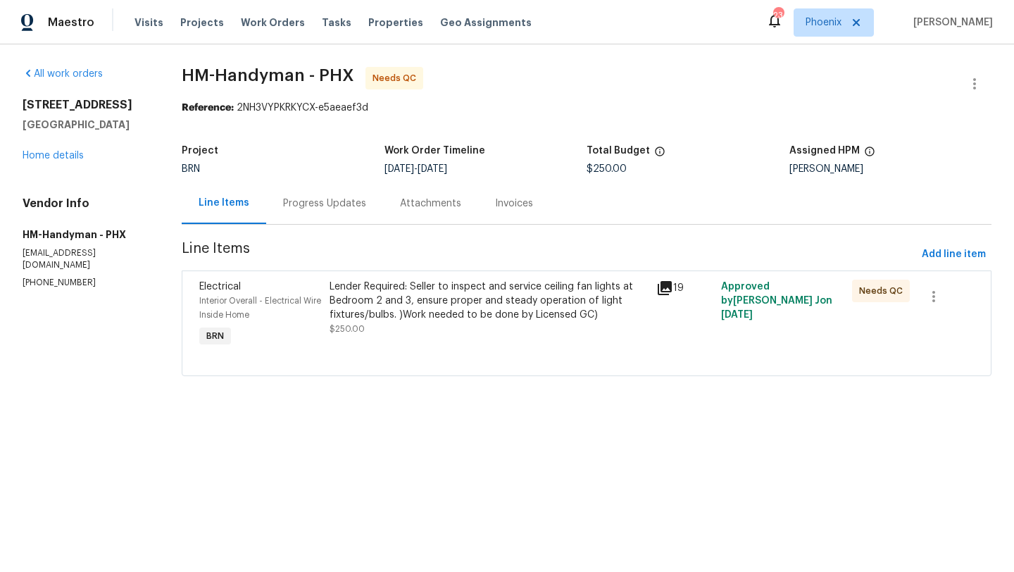
click at [311, 209] on div "Progress Updates" at bounding box center [324, 204] width 83 height 14
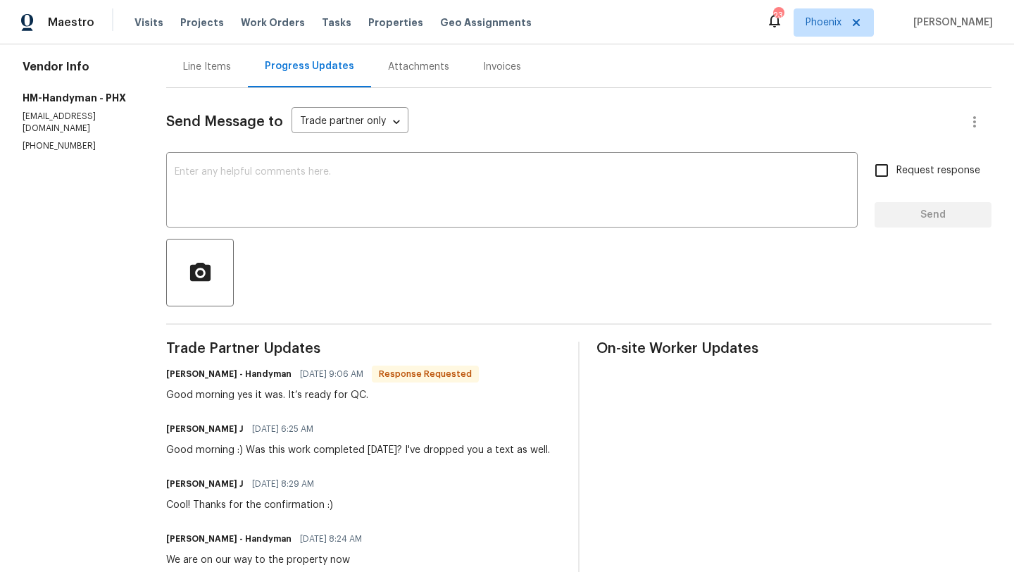
scroll to position [73, 0]
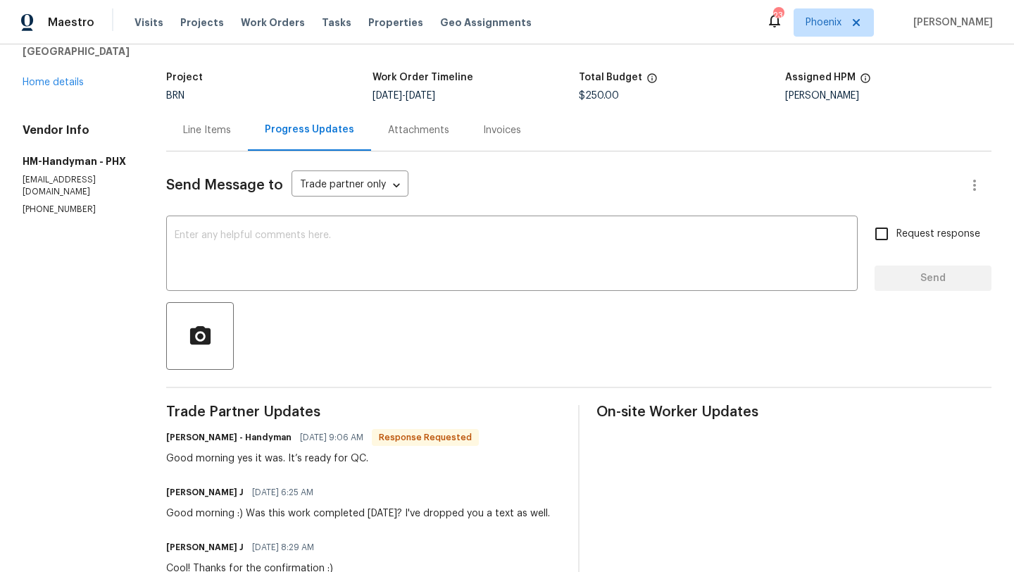
click at [225, 134] on div "Line Items" at bounding box center [207, 130] width 48 height 14
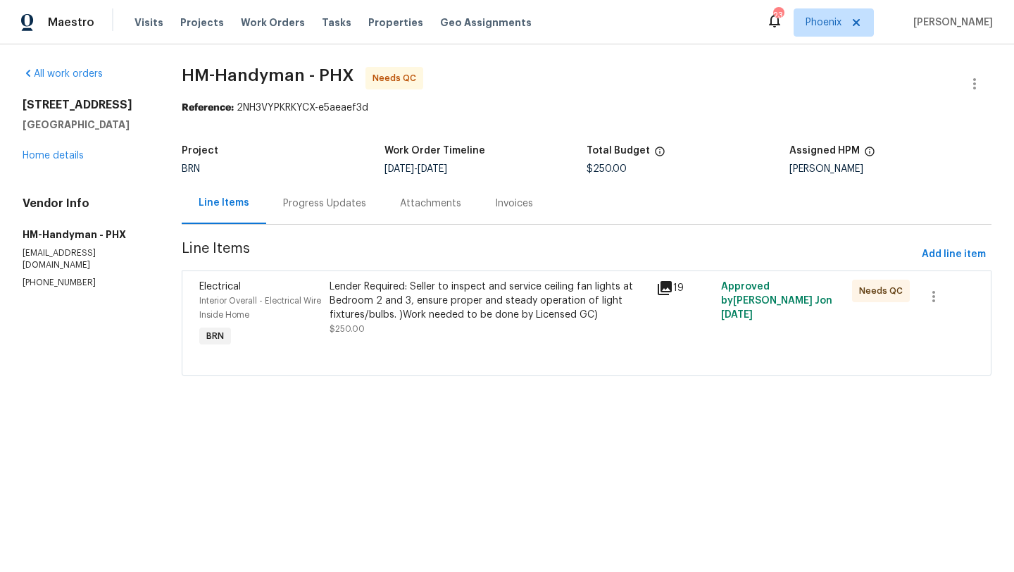
click at [430, 324] on div "Lender Required: Seller to inspect and service ceiling fan lights at Bedroom 2 …" at bounding box center [489, 308] width 318 height 56
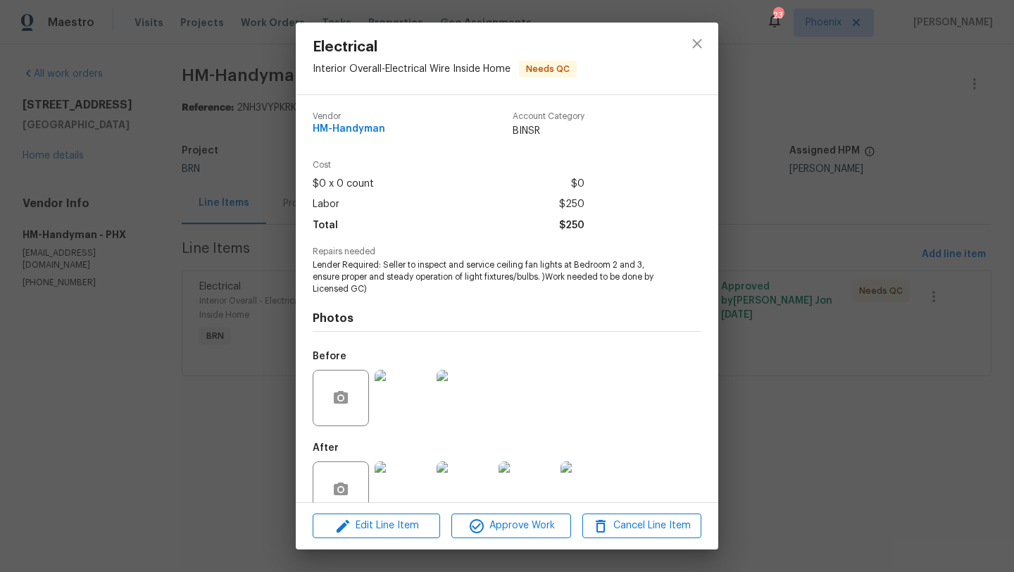
scroll to position [30, 0]
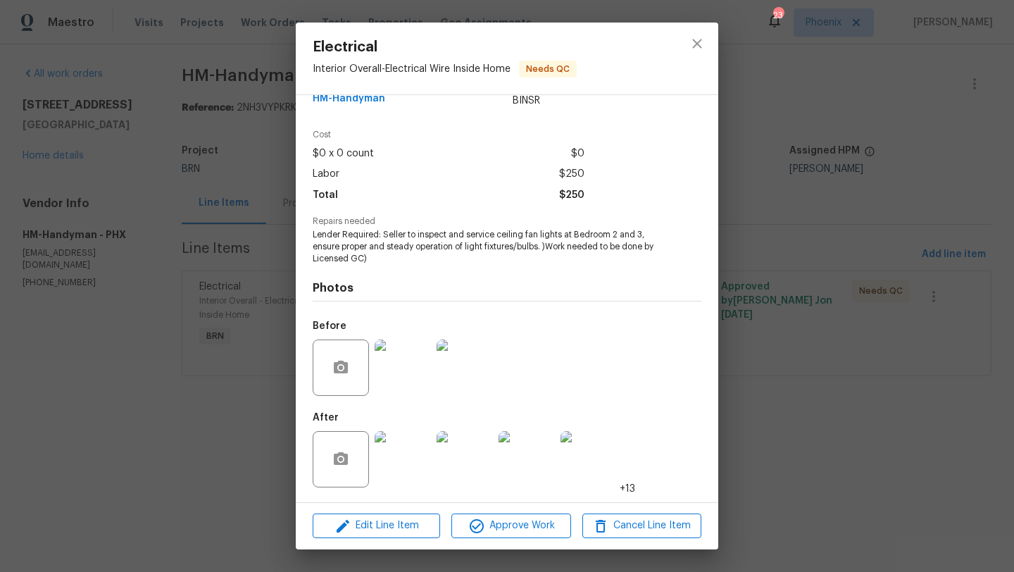
click at [414, 473] on img at bounding box center [403, 459] width 56 height 56
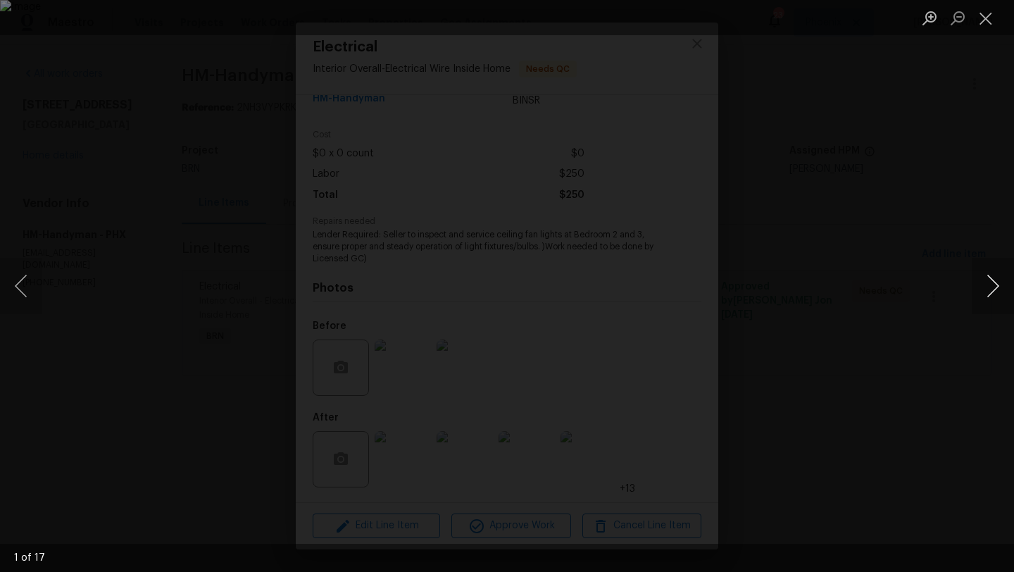
click at [995, 281] on button "Next image" at bounding box center [993, 286] width 42 height 56
click at [994, 281] on button "Next image" at bounding box center [993, 286] width 42 height 56
click at [991, 281] on button "Next image" at bounding box center [993, 286] width 42 height 56
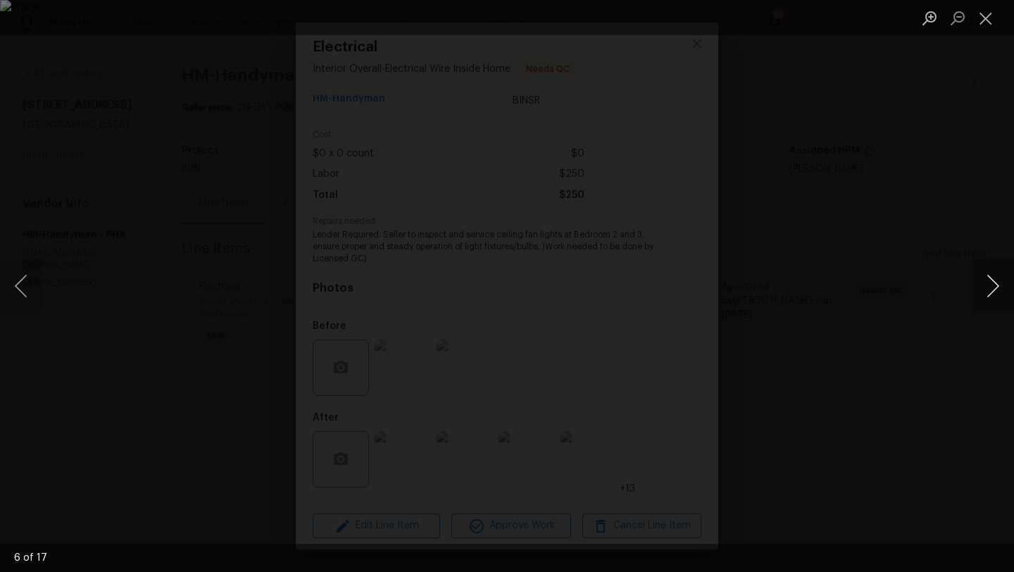
click at [991, 281] on button "Next image" at bounding box center [993, 286] width 42 height 56
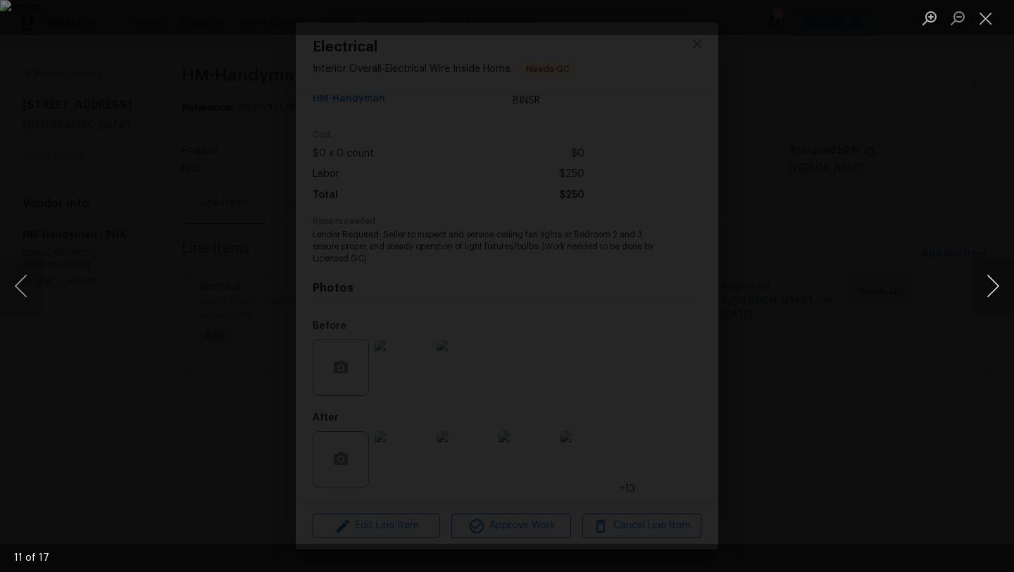
click at [991, 281] on button "Next image" at bounding box center [993, 286] width 42 height 56
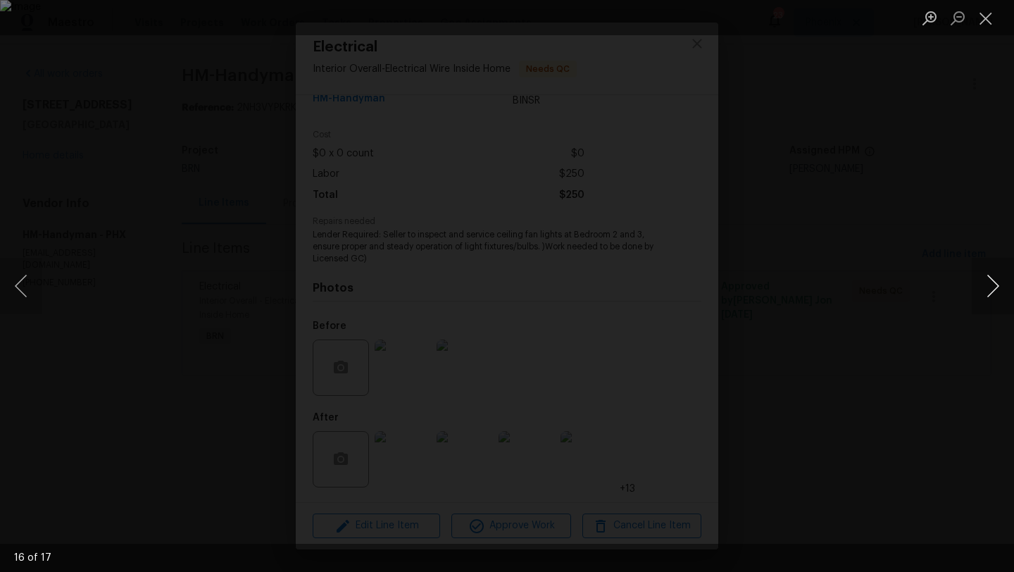
click at [991, 281] on button "Next image" at bounding box center [993, 286] width 42 height 56
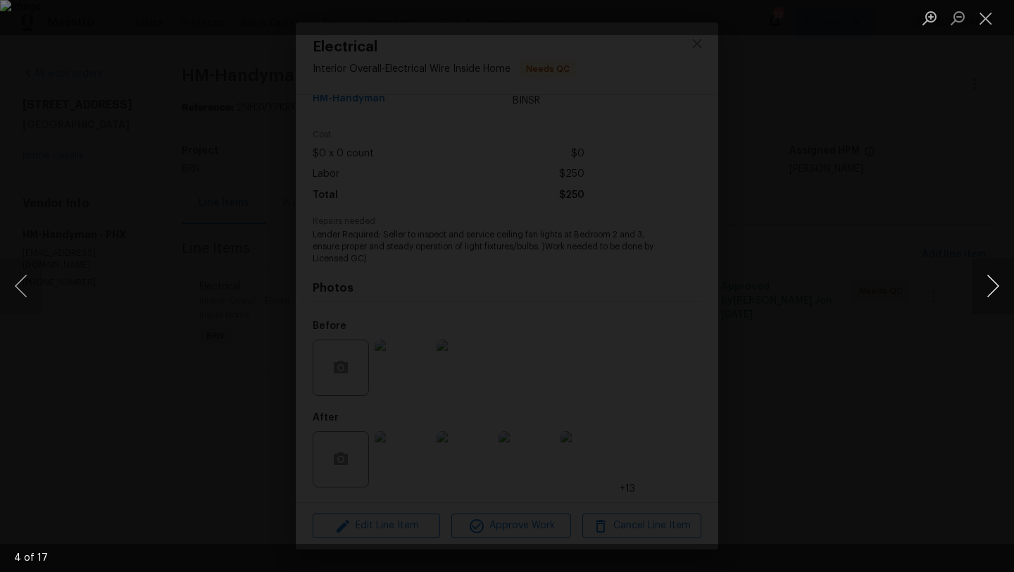
click at [991, 281] on button "Next image" at bounding box center [993, 286] width 42 height 56
click at [991, 23] on button "Close lightbox" at bounding box center [986, 18] width 28 height 25
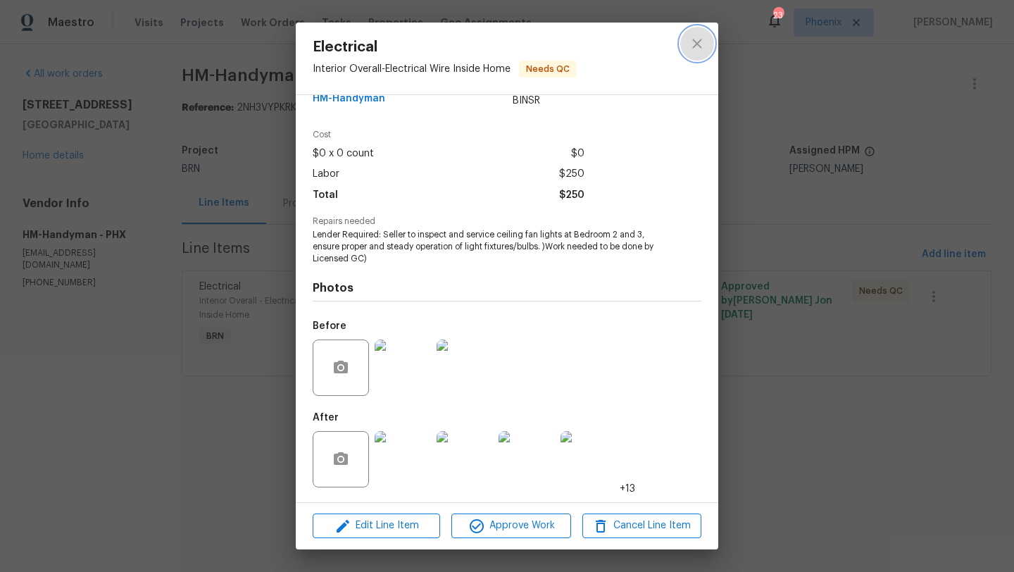
click at [703, 44] on icon "close" at bounding box center [697, 43] width 17 height 17
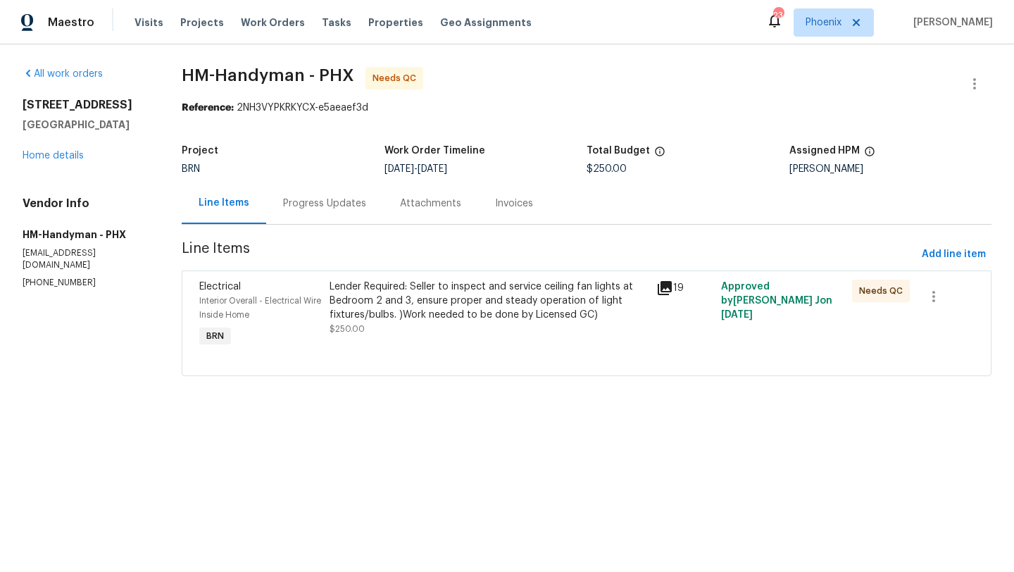
click at [473, 299] on div "Lender Required: Seller to inspect and service ceiling fan lights at Bedroom 2 …" at bounding box center [489, 301] width 318 height 42
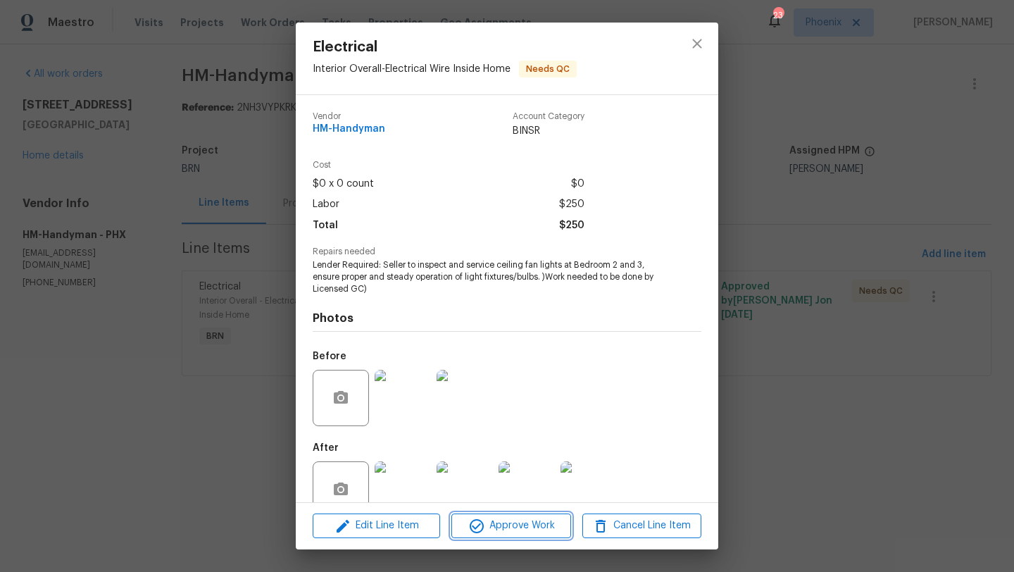
click at [519, 528] on span "Approve Work" at bounding box center [511, 526] width 111 height 18
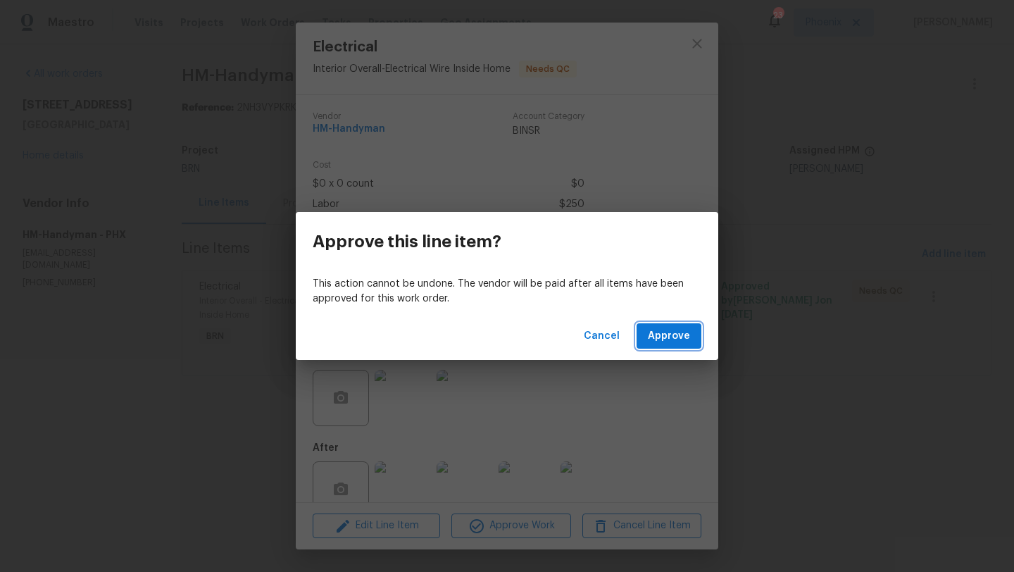
click at [660, 339] on span "Approve" at bounding box center [669, 337] width 42 height 18
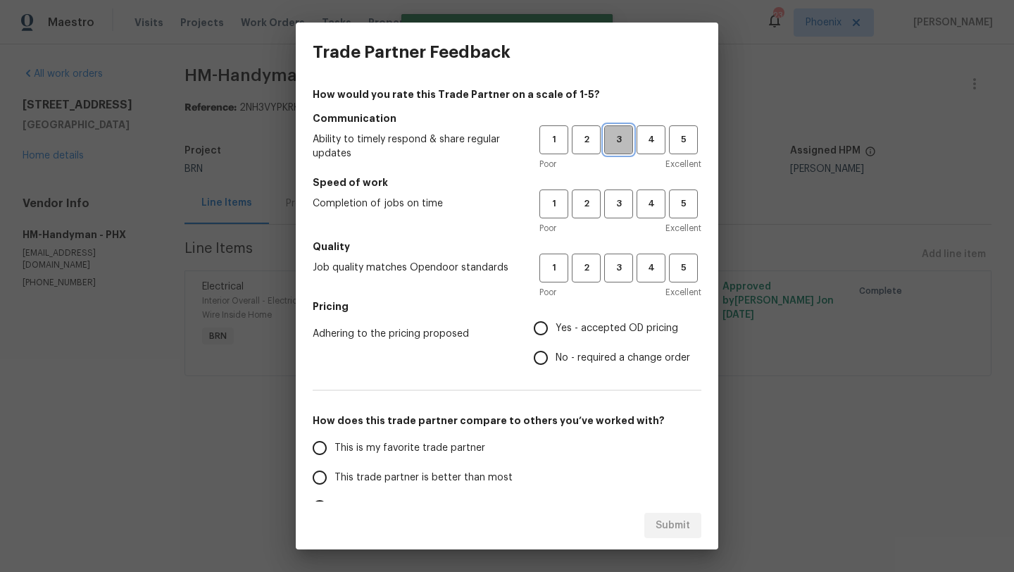
click at [618, 138] on span "3" at bounding box center [619, 140] width 26 height 16
click at [619, 196] on span "3" at bounding box center [619, 204] width 26 height 16
click at [618, 263] on span "3" at bounding box center [619, 268] width 26 height 16
click at [547, 330] on input "Yes - accepted OD pricing" at bounding box center [541, 329] width 30 height 30
radio input "true"
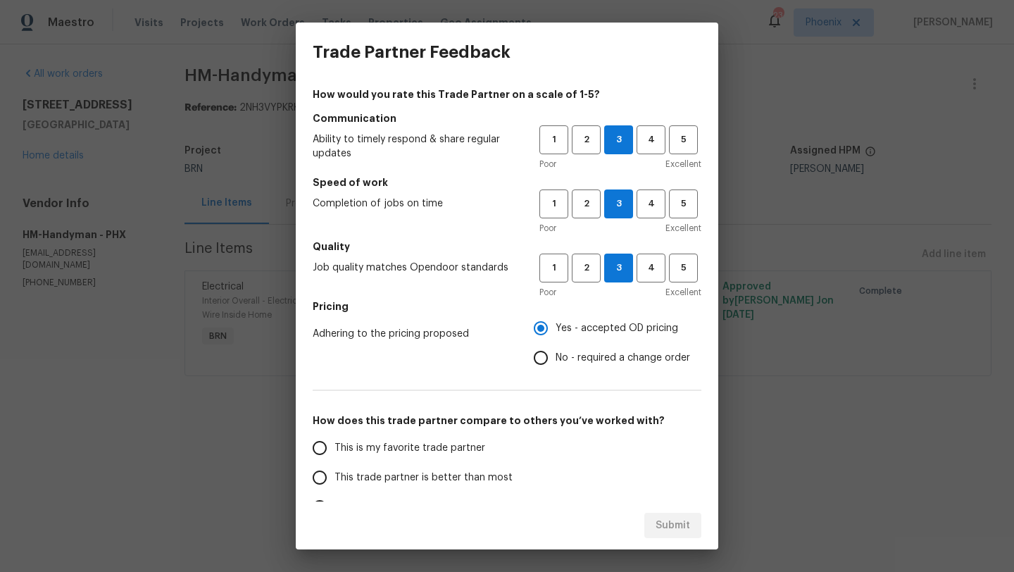
click at [322, 483] on input "This trade partner is better than most" at bounding box center [320, 478] width 30 height 30
click at [668, 530] on span "Submit" at bounding box center [673, 526] width 35 height 18
radio input "true"
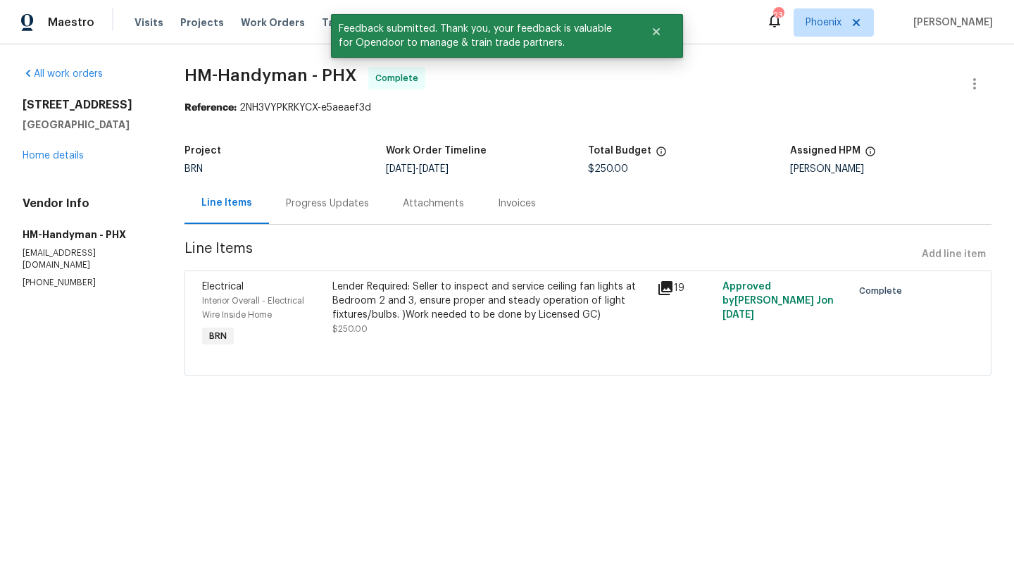
click at [356, 206] on div "Progress Updates" at bounding box center [327, 204] width 83 height 14
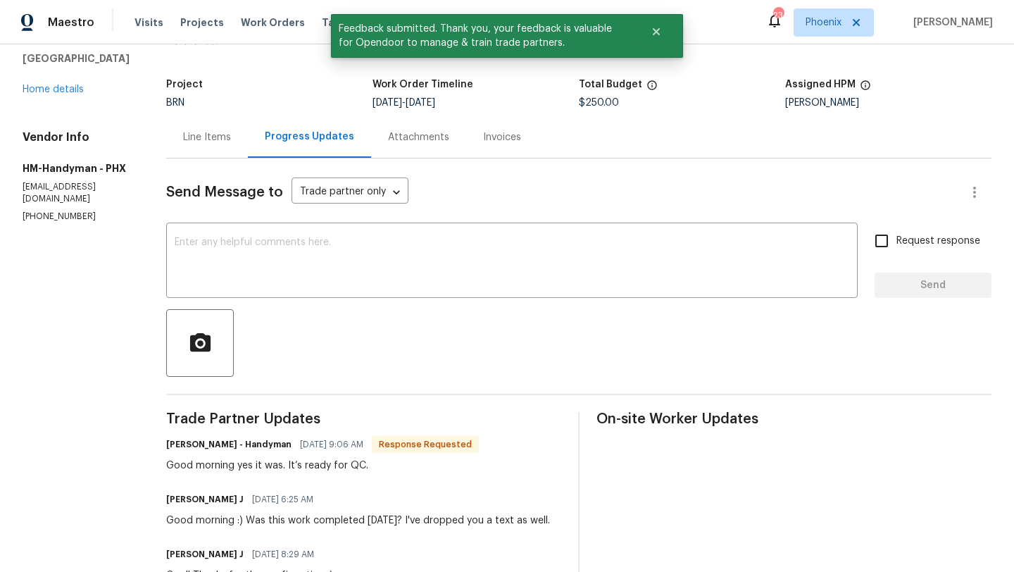
scroll to position [75, 0]
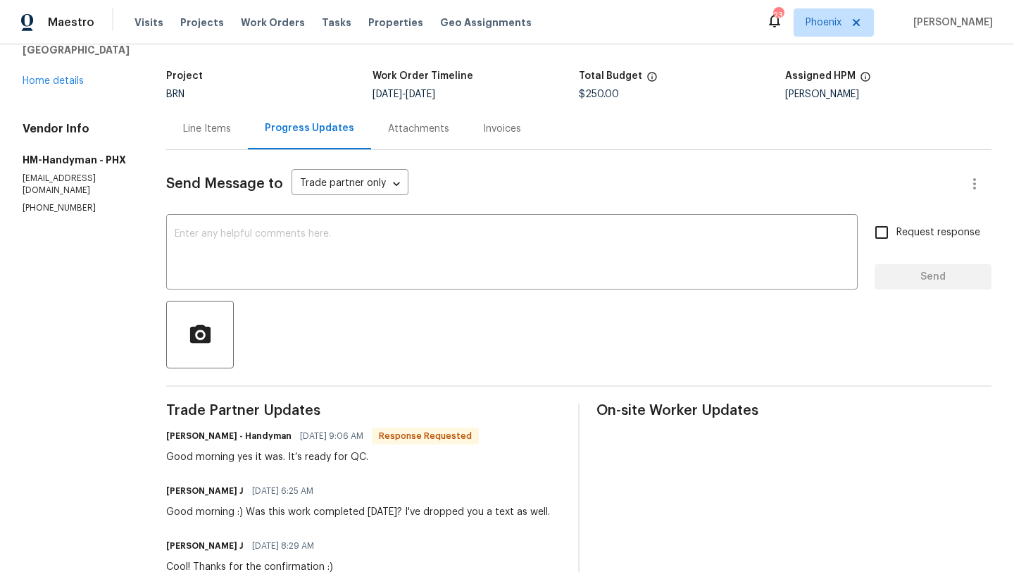
click at [267, 304] on div at bounding box center [579, 335] width 826 height 68
click at [258, 262] on textarea at bounding box center [512, 253] width 675 height 49
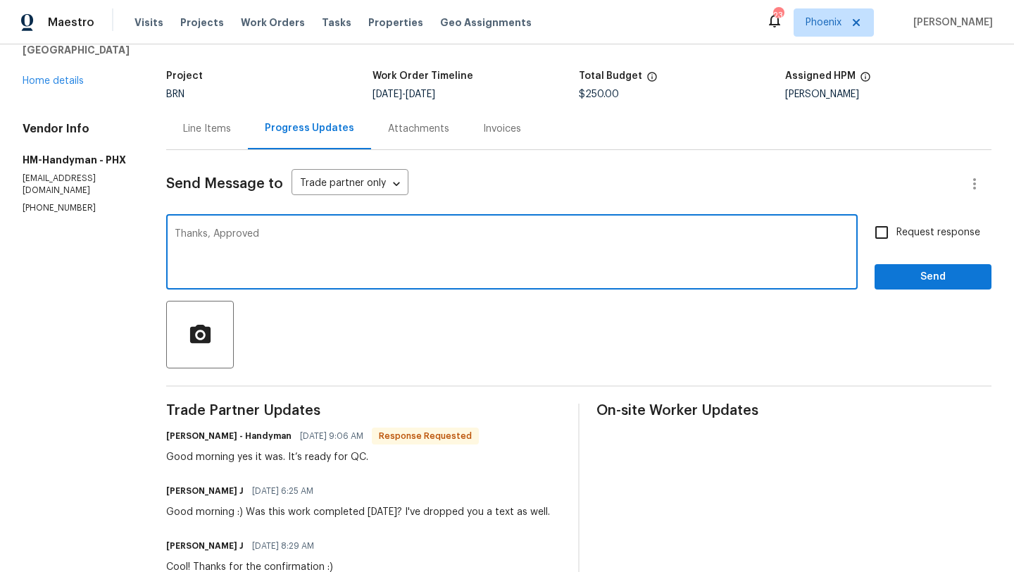
type textarea "Thanks, Approved"
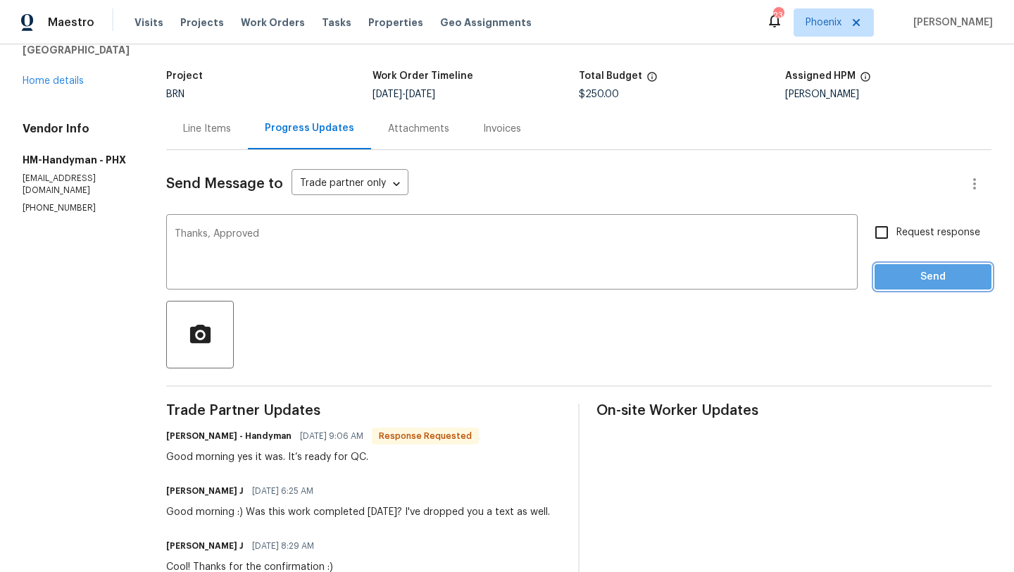
click at [953, 278] on span "Send" at bounding box center [933, 277] width 94 height 18
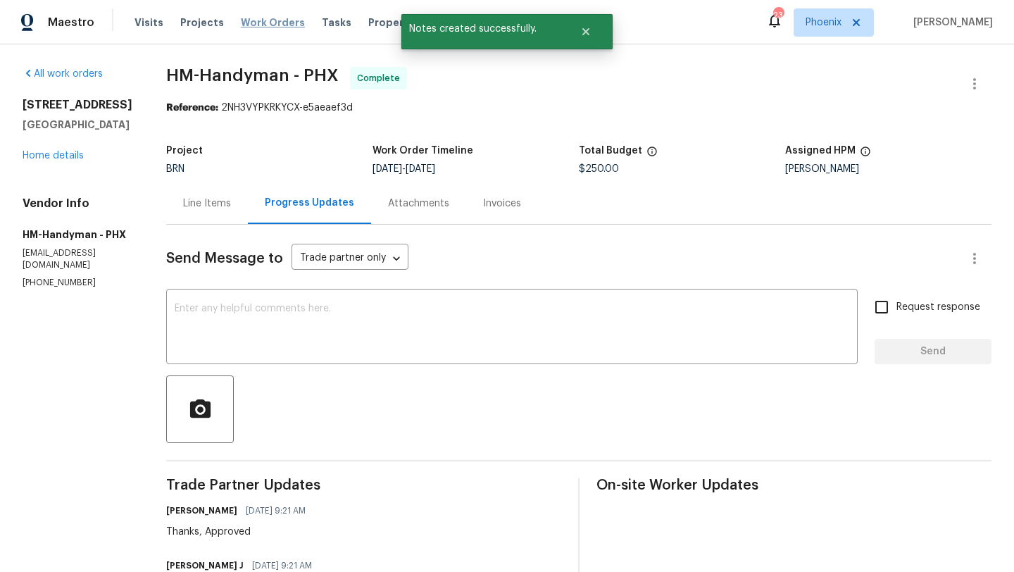
click at [260, 23] on span "Work Orders" at bounding box center [273, 22] width 64 height 14
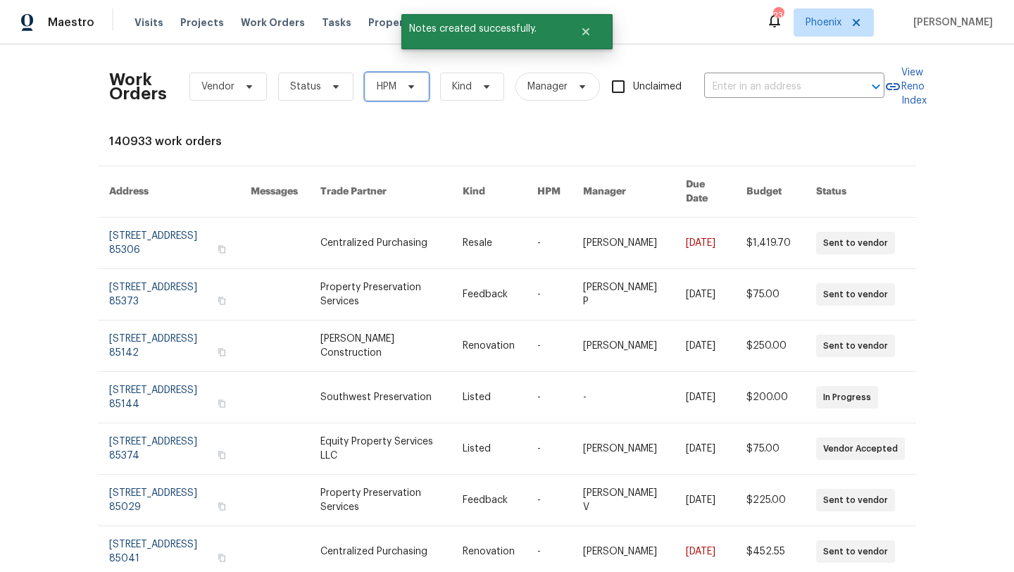
click at [391, 87] on span "HPM" at bounding box center [387, 87] width 20 height 14
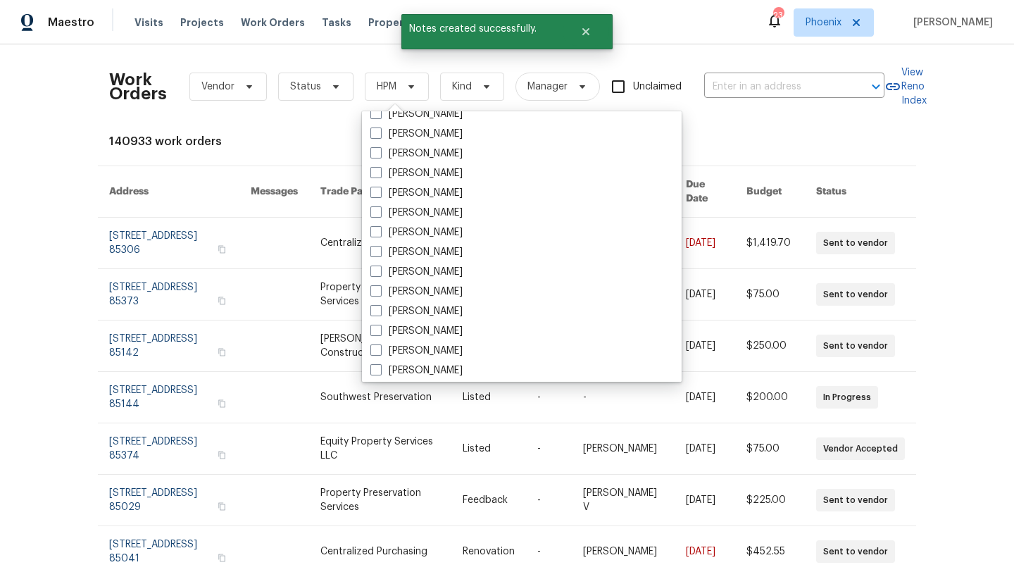
scroll to position [845, 0]
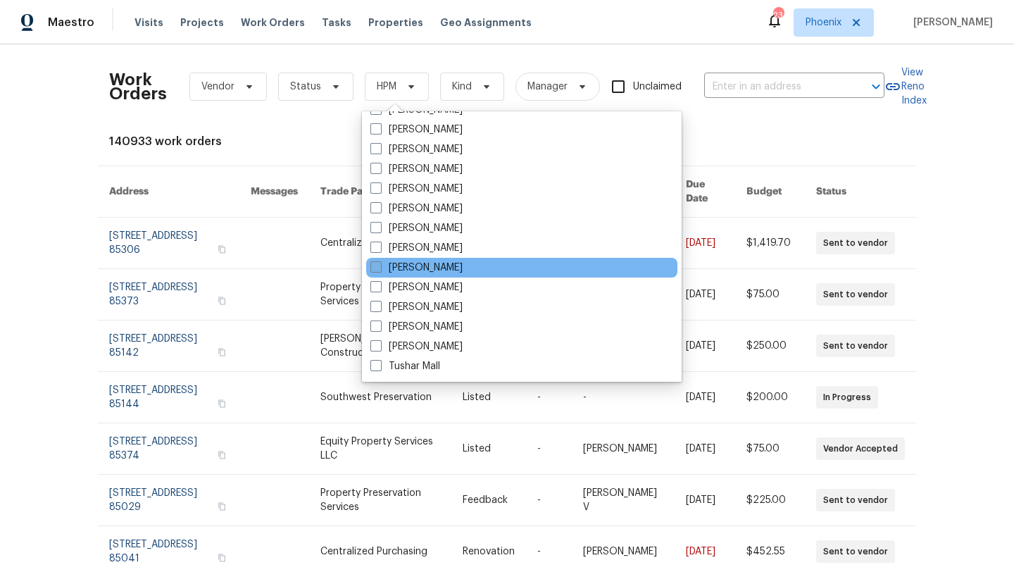
click at [376, 268] on span at bounding box center [376, 266] width 11 height 11
click at [376, 268] on input "[PERSON_NAME]" at bounding box center [375, 265] width 9 height 9
checkbox input "true"
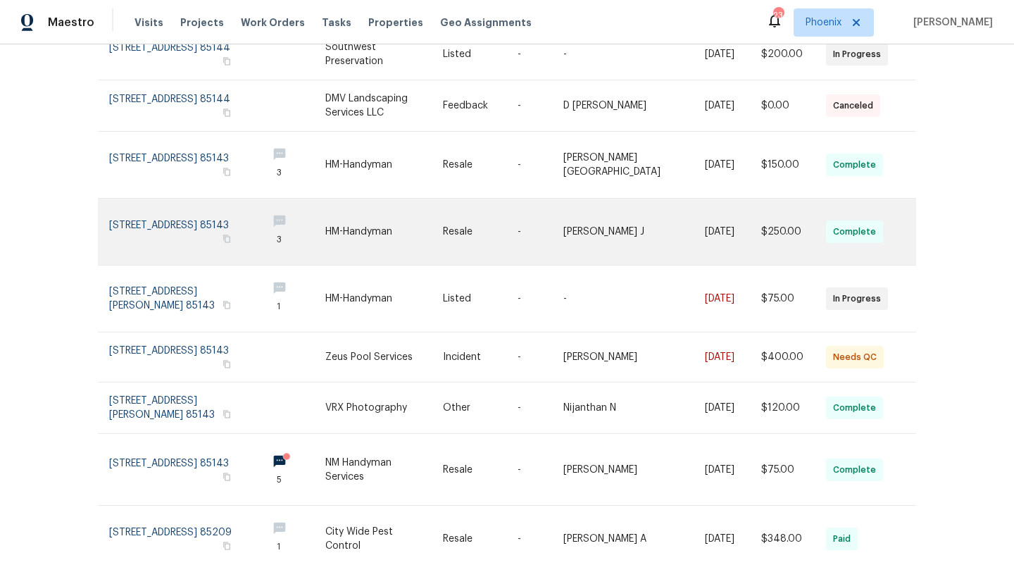
scroll to position [274, 0]
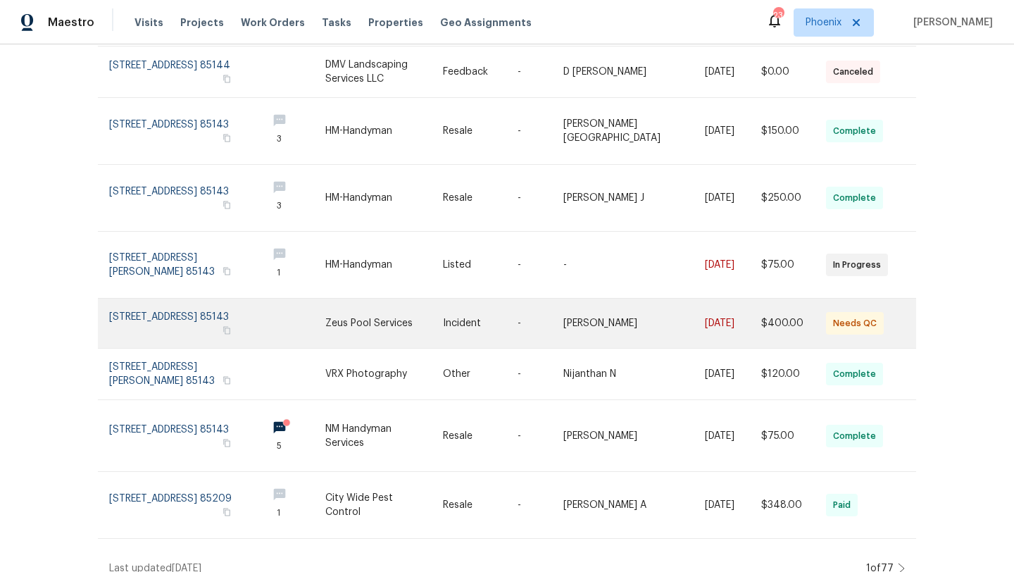
click at [203, 299] on link at bounding box center [182, 323] width 147 height 49
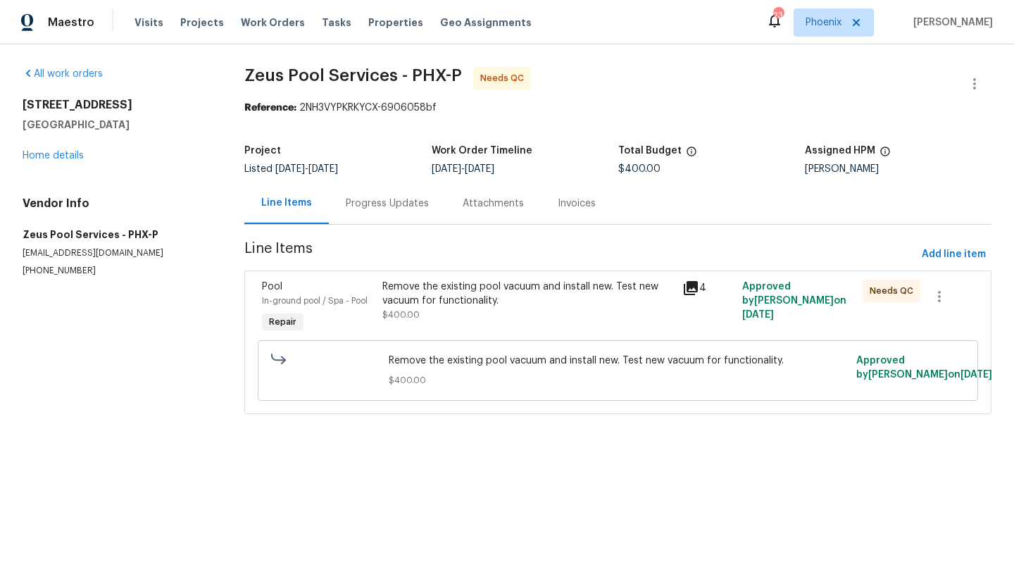
click at [440, 314] on div "Remove the existing pool vacuum and install new. Test new vacuum for functional…" at bounding box center [529, 301] width 292 height 42
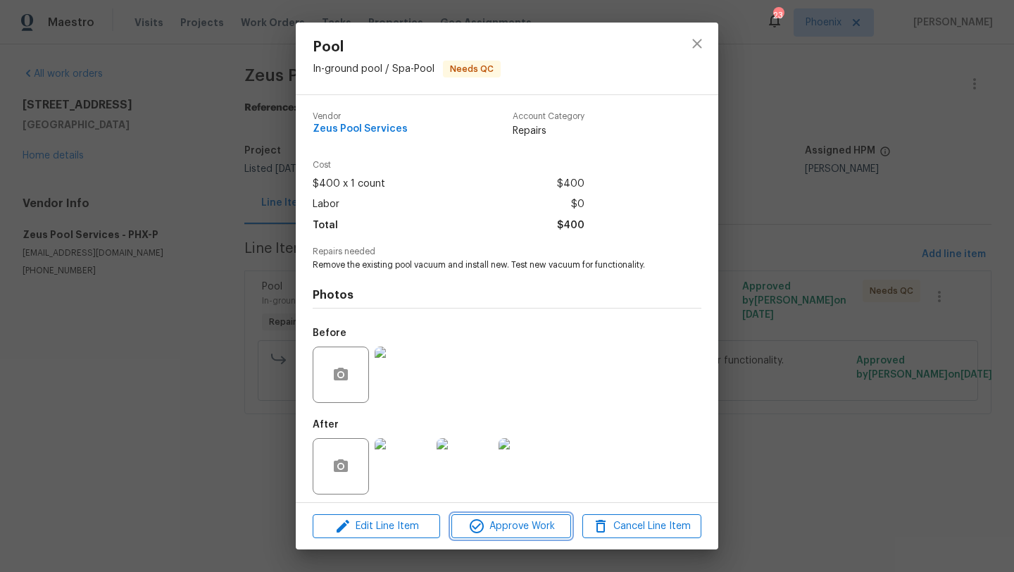
click at [521, 523] on span "Approve Work" at bounding box center [511, 527] width 111 height 18
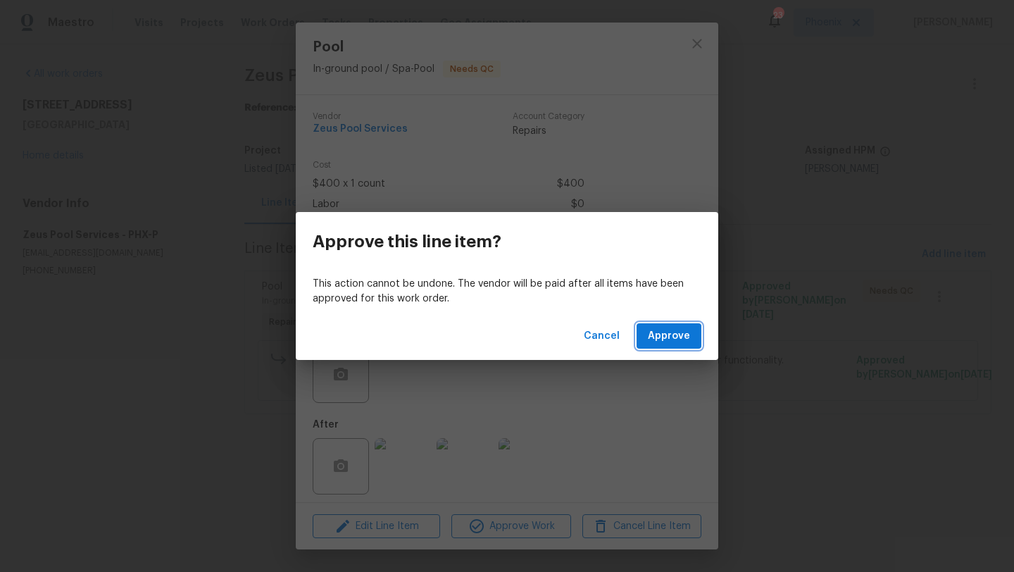
click at [661, 333] on span "Approve" at bounding box center [669, 337] width 42 height 18
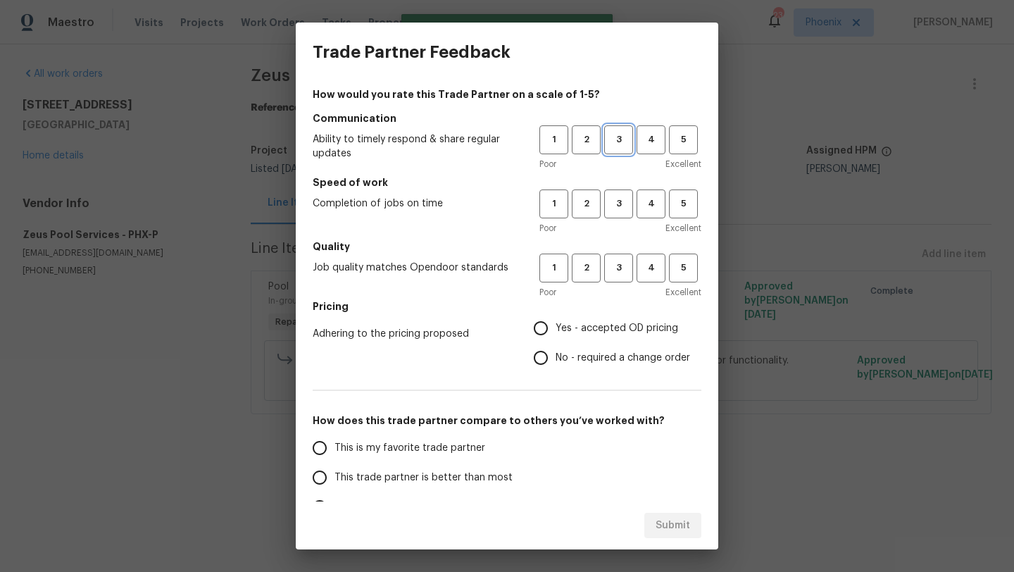
click at [618, 137] on span "3" at bounding box center [619, 140] width 26 height 16
click at [620, 207] on span "3" at bounding box center [619, 204] width 26 height 16
click at [623, 285] on div "Poor Excellent" at bounding box center [621, 292] width 162 height 14
click at [621, 269] on span "3" at bounding box center [619, 268] width 26 height 16
click at [546, 323] on input "Yes - accepted OD pricing" at bounding box center [541, 329] width 30 height 30
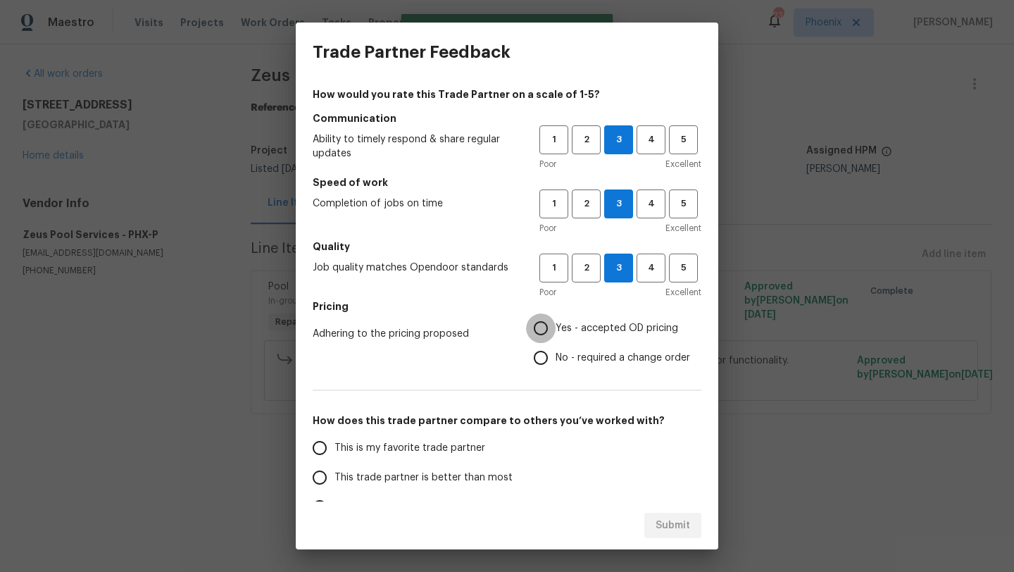
radio input "true"
click at [323, 470] on input "This trade partner is better than most" at bounding box center [320, 478] width 30 height 30
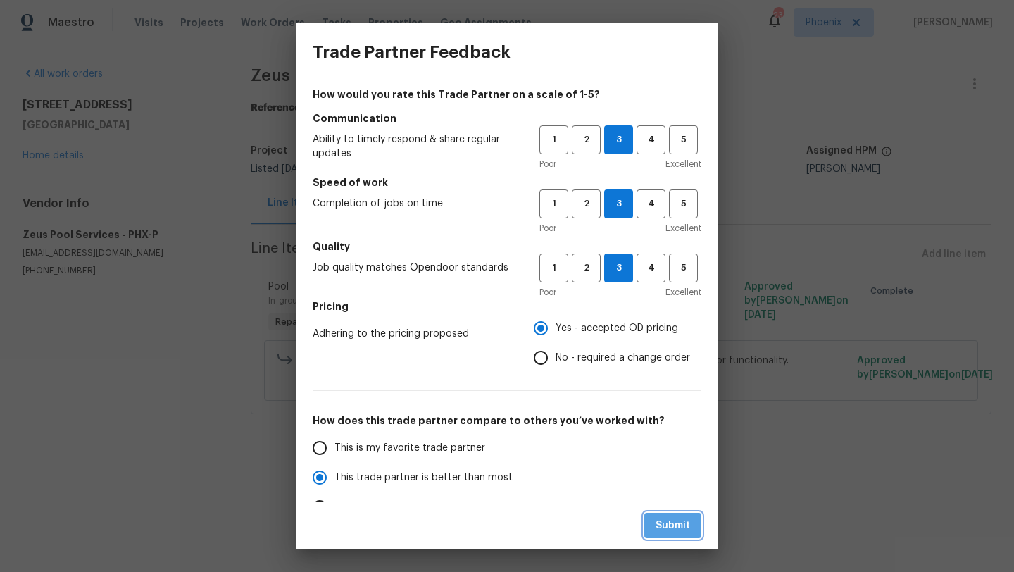
click at [662, 527] on span "Submit" at bounding box center [673, 526] width 35 height 18
radio input "true"
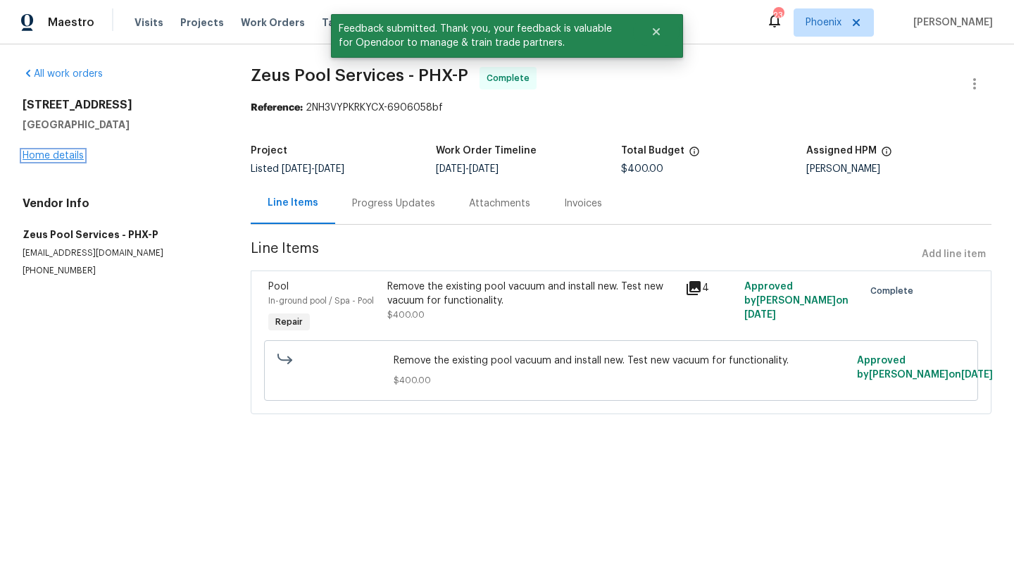
click at [68, 155] on link "Home details" at bounding box center [53, 156] width 61 height 10
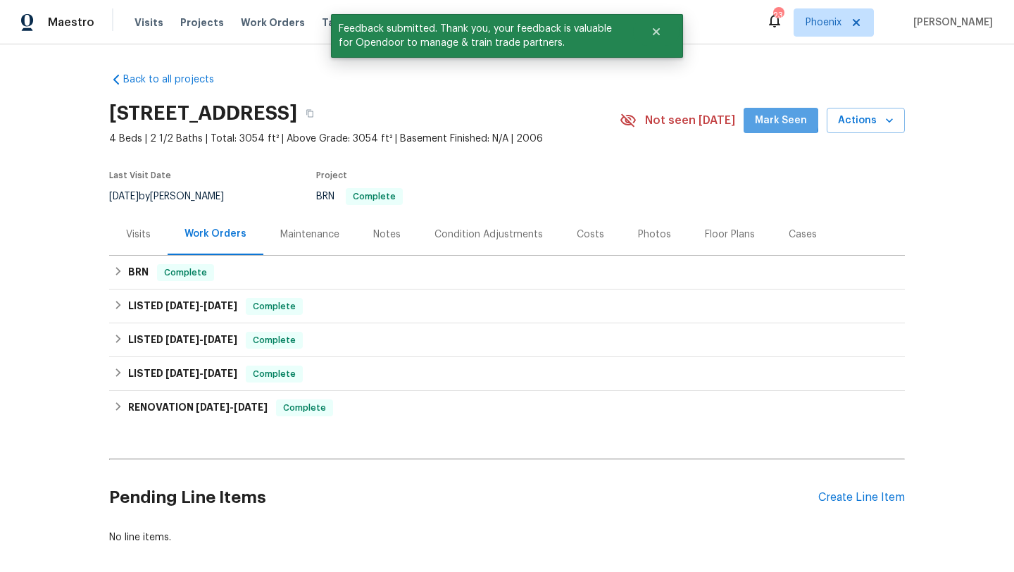
click at [775, 119] on span "Mark Seen" at bounding box center [781, 121] width 52 height 18
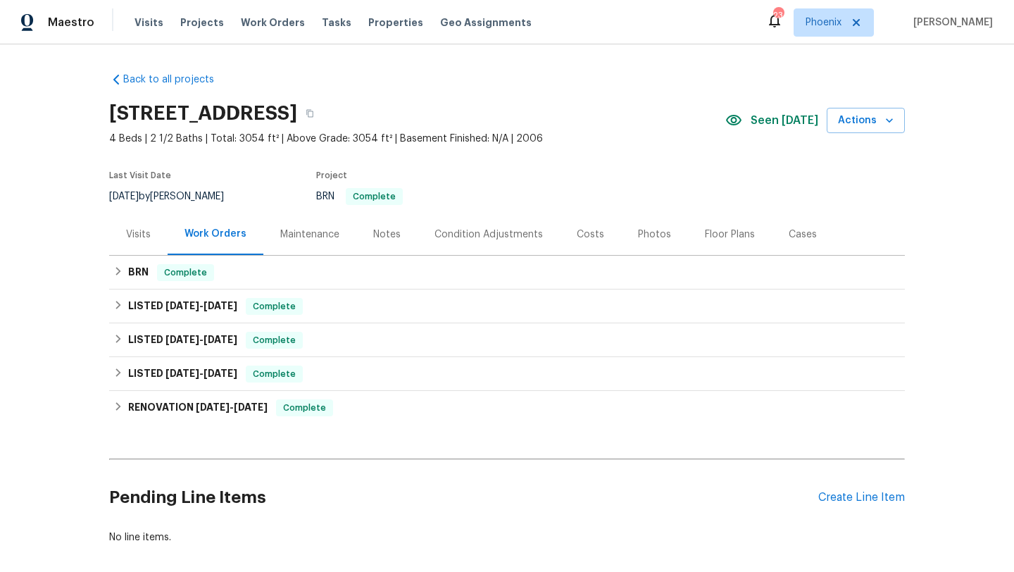
click at [236, 13] on div "Visits Projects Work Orders Tasks Properties Geo Assignments" at bounding box center [342, 22] width 414 height 28
click at [259, 18] on span "Work Orders" at bounding box center [273, 22] width 64 height 14
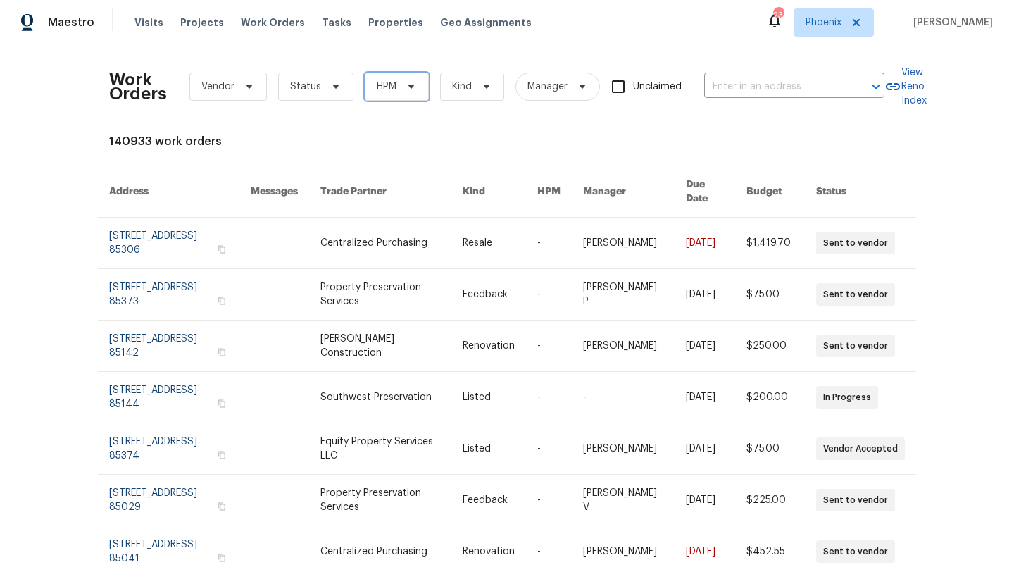
click at [391, 89] on span "HPM" at bounding box center [387, 87] width 20 height 14
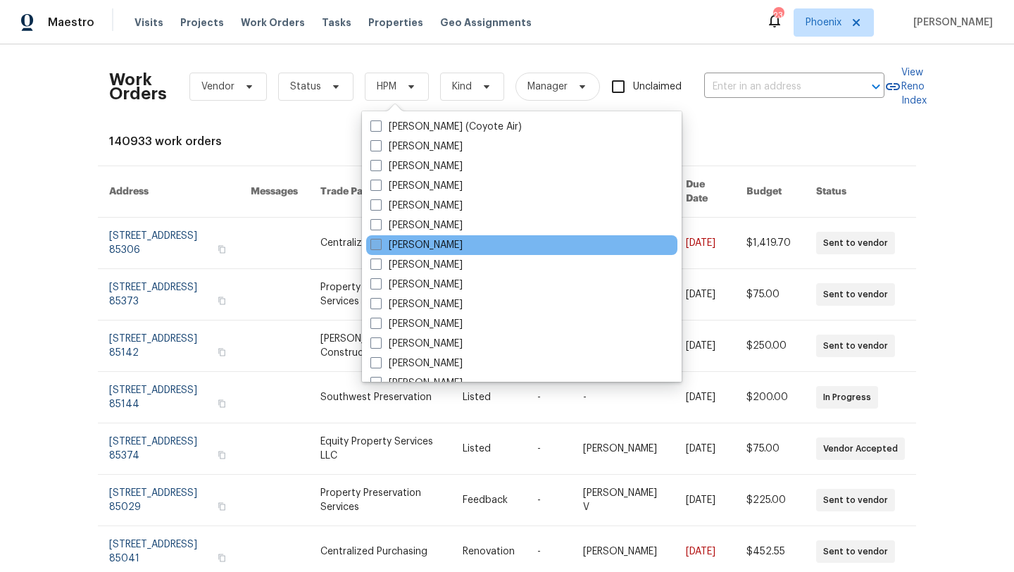
scroll to position [845, 0]
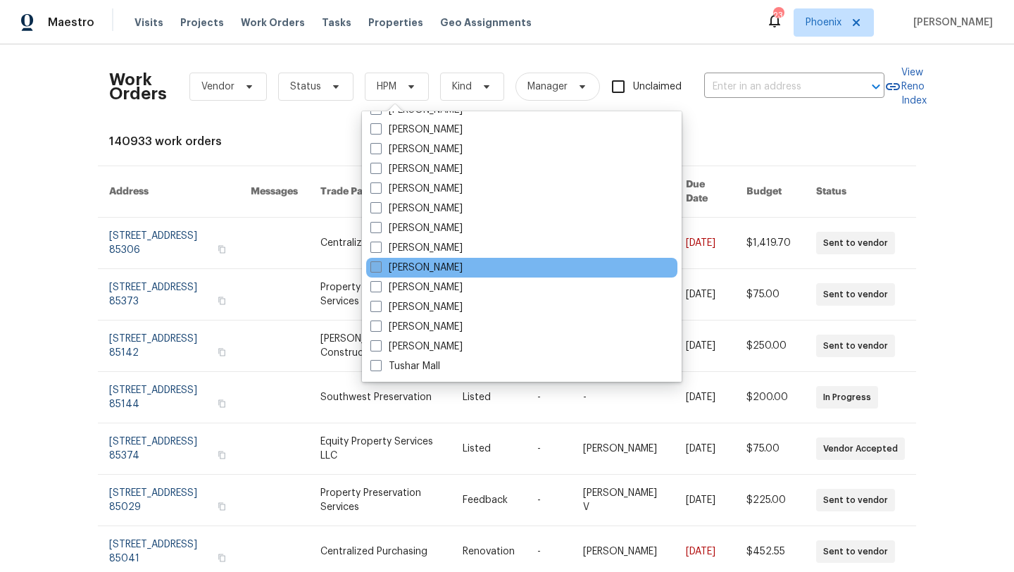
click at [376, 262] on span at bounding box center [376, 266] width 11 height 11
click at [376, 262] on input "[PERSON_NAME]" at bounding box center [375, 265] width 9 height 9
checkbox input "true"
